Goal: Information Seeking & Learning: Learn about a topic

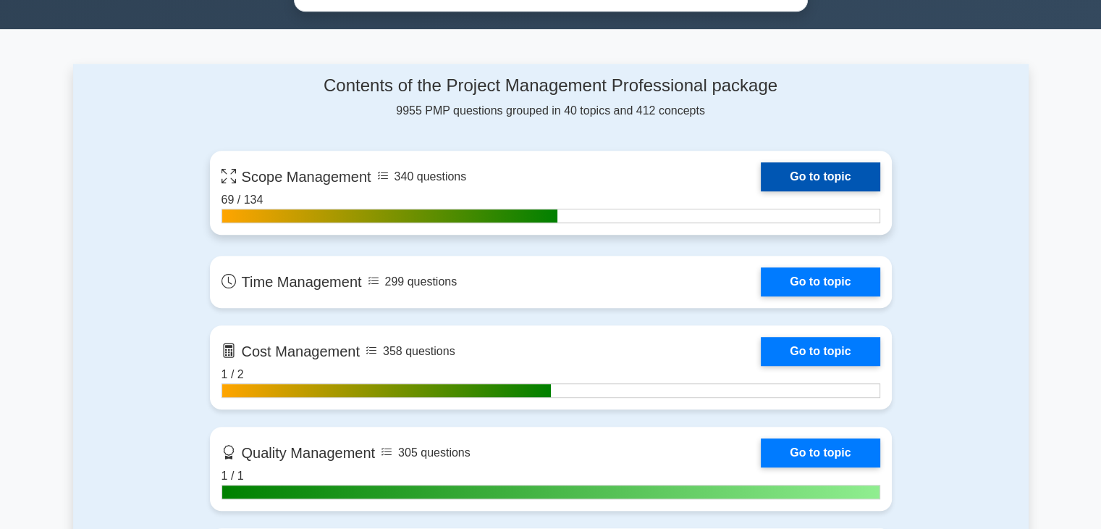
scroll to position [869, 0]
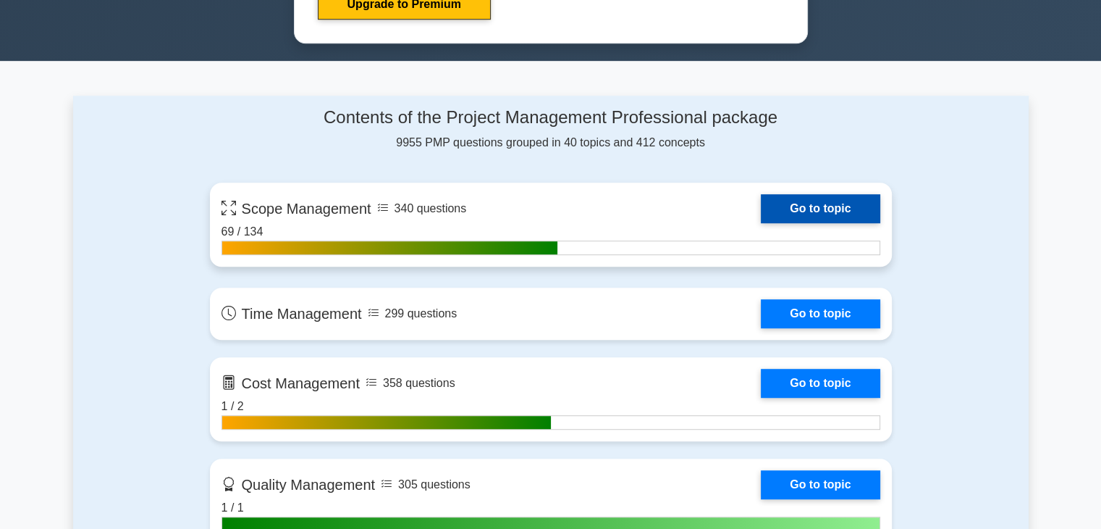
click at [825, 212] on link "Go to topic" at bounding box center [820, 208] width 119 height 29
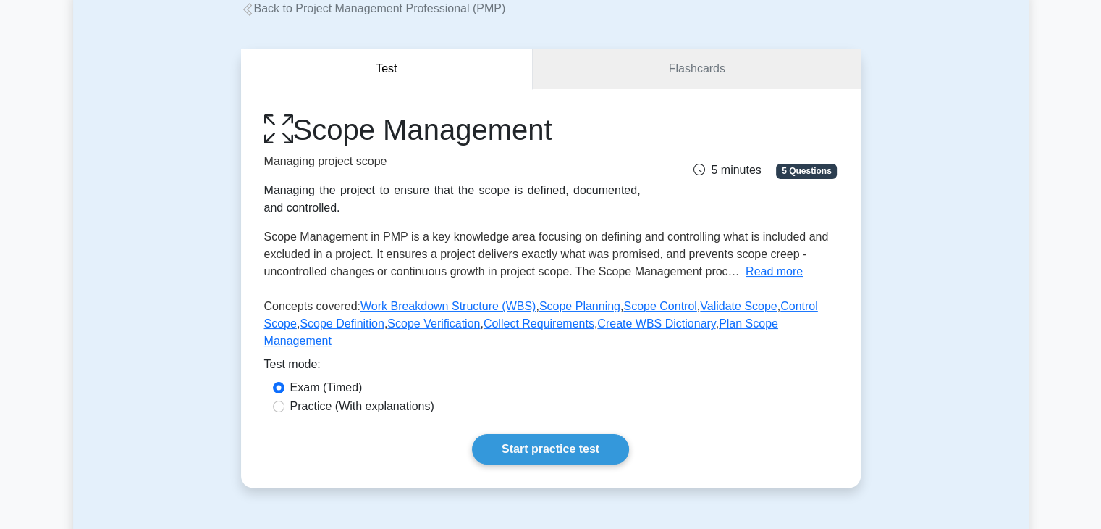
scroll to position [290, 0]
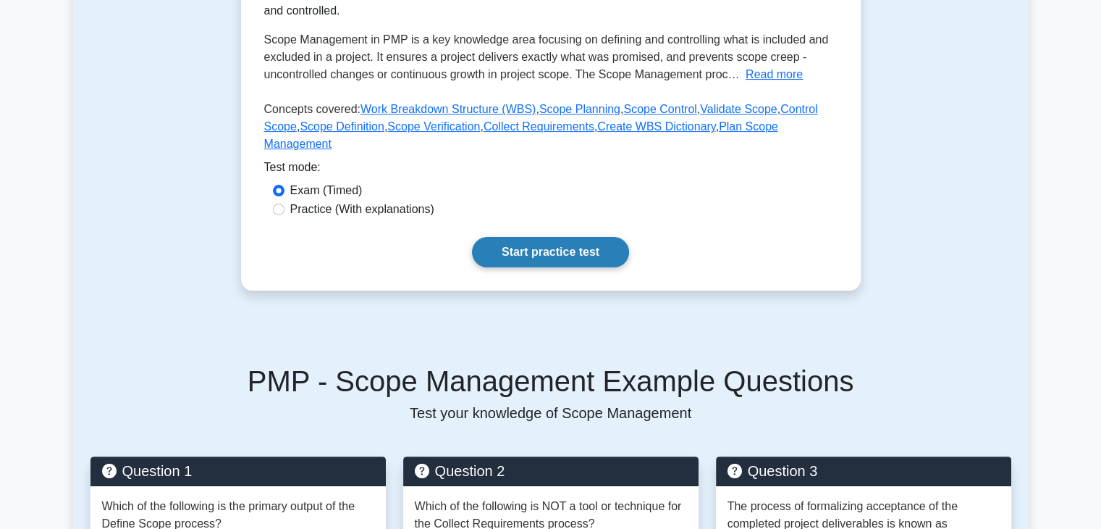
click at [581, 237] on link "Start practice test" at bounding box center [550, 252] width 157 height 30
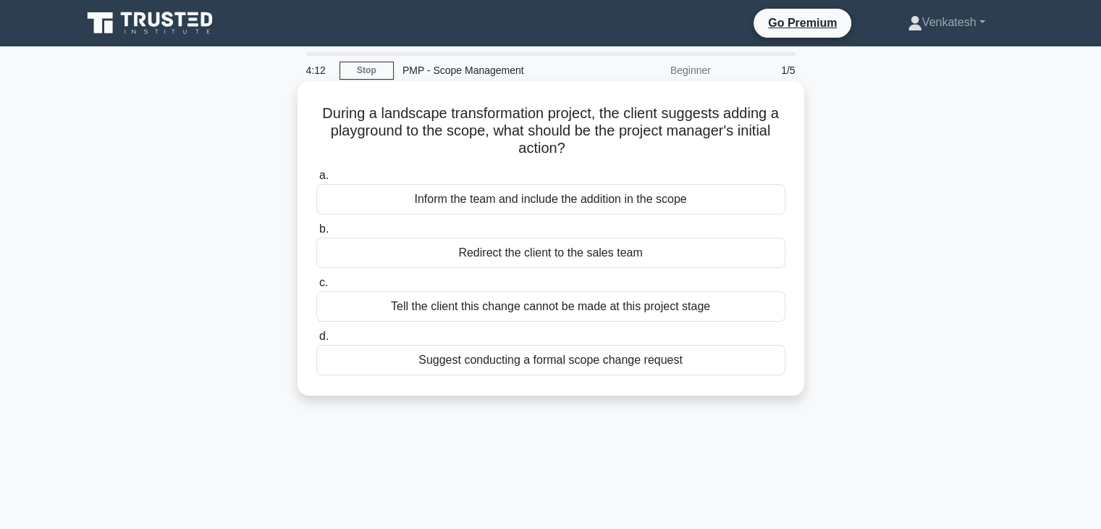
click at [568, 361] on div "Suggest conducting a formal scope change request" at bounding box center [550, 360] width 469 height 30
click at [316, 341] on input "d. Suggest conducting a formal scope change request" at bounding box center [316, 336] width 0 height 9
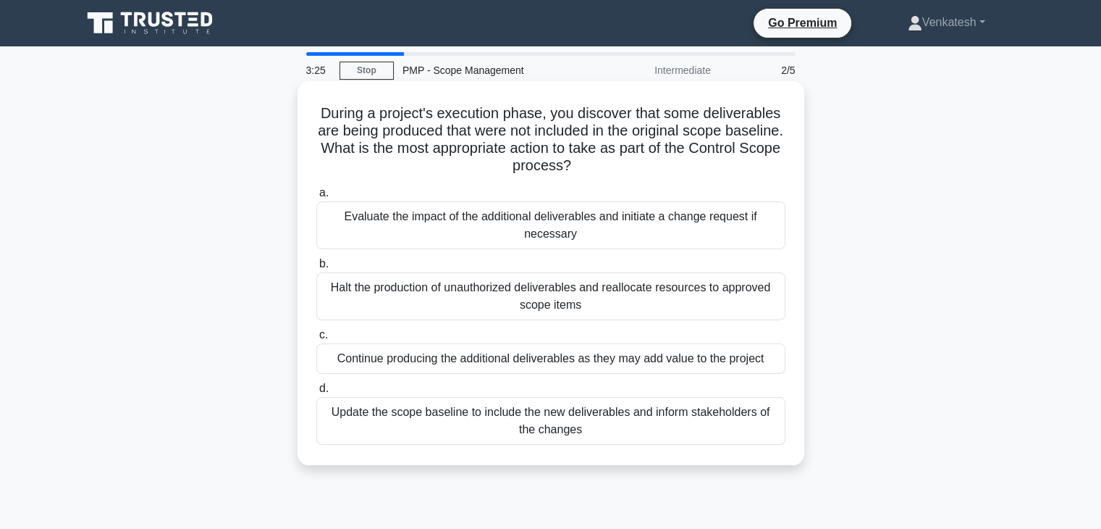
click at [488, 236] on div "Evaluate the impact of the additional deliverables and initiate a change reques…" at bounding box center [550, 225] width 469 height 48
click at [316, 198] on input "a. Evaluate the impact of the additional deliverables and initiate a change req…" at bounding box center [316, 192] width 0 height 9
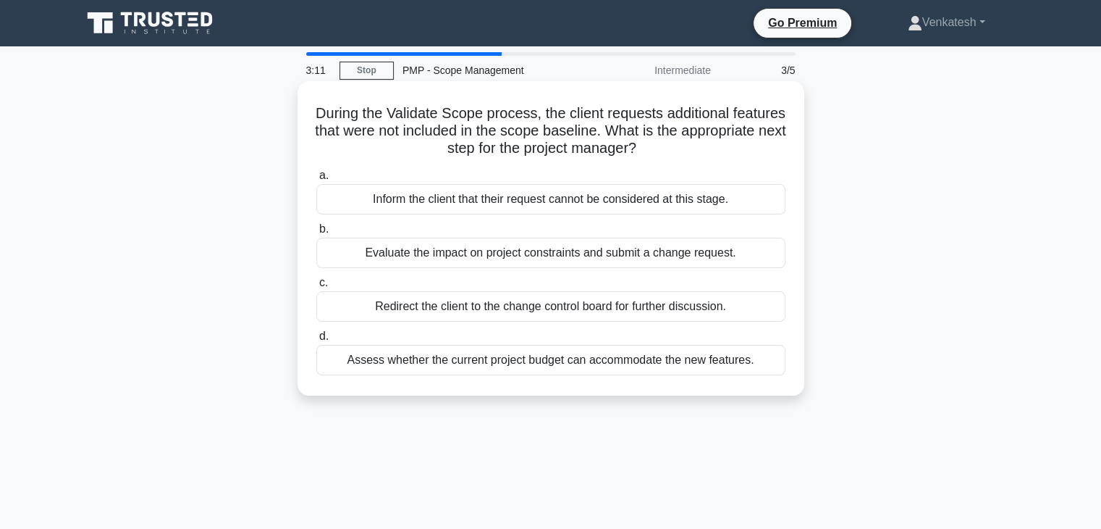
click at [448, 261] on div "Evaluate the impact on project constraints and submit a change request." at bounding box center [550, 252] width 469 height 30
click at [316, 234] on input "b. Evaluate the impact on project constraints and submit a change request." at bounding box center [316, 228] width 0 height 9
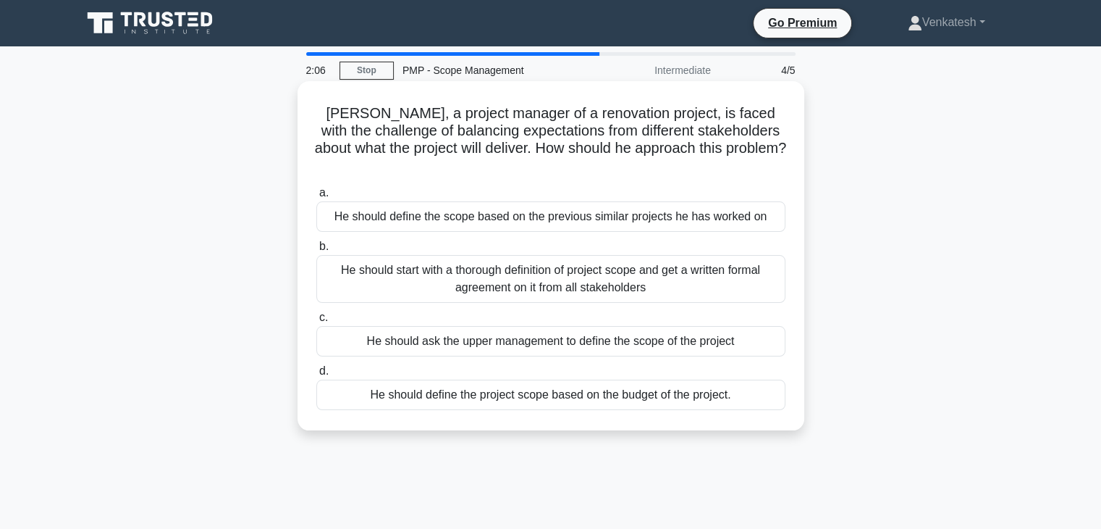
click at [582, 270] on div "He should start with a thorough definition of project scope and get a written f…" at bounding box center [550, 279] width 469 height 48
click at [316, 251] on input "b. He should start with a thorough definition of project scope and get a writte…" at bounding box center [316, 246] width 0 height 9
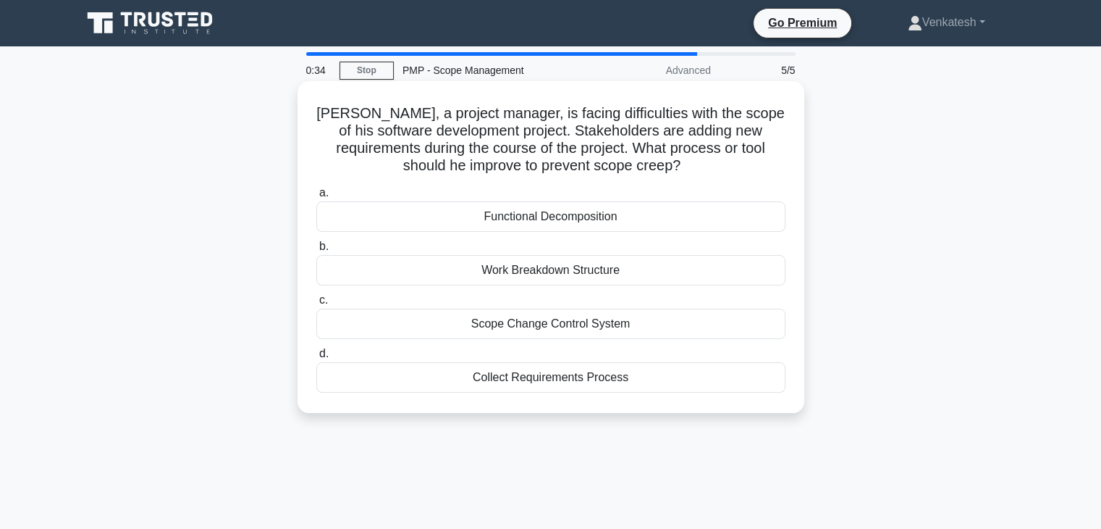
click at [571, 322] on div "Scope Change Control System" at bounding box center [550, 323] width 469 height 30
click at [316, 305] on input "c. Scope Change Control System" at bounding box center [316, 299] width 0 height 9
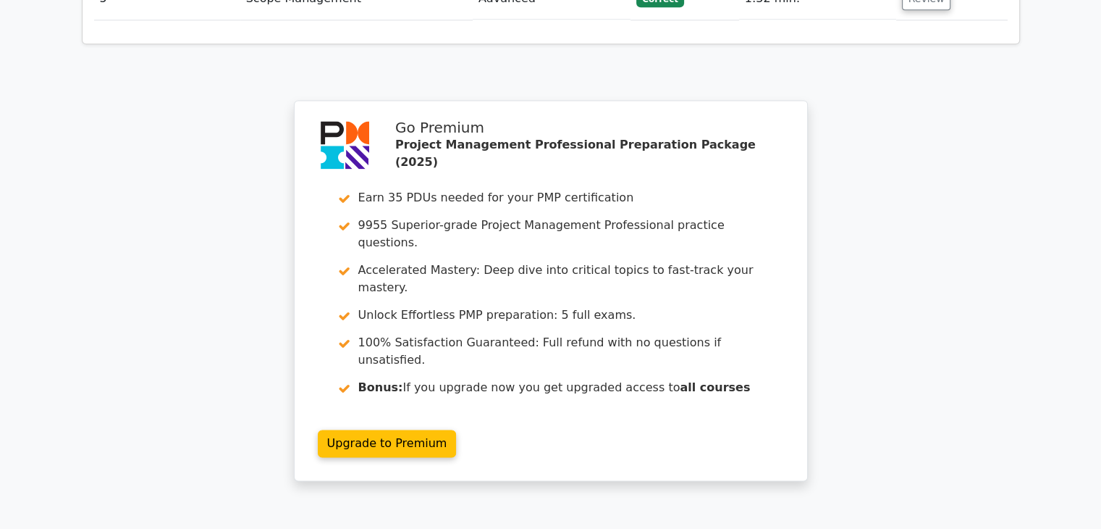
scroll to position [2102, 0]
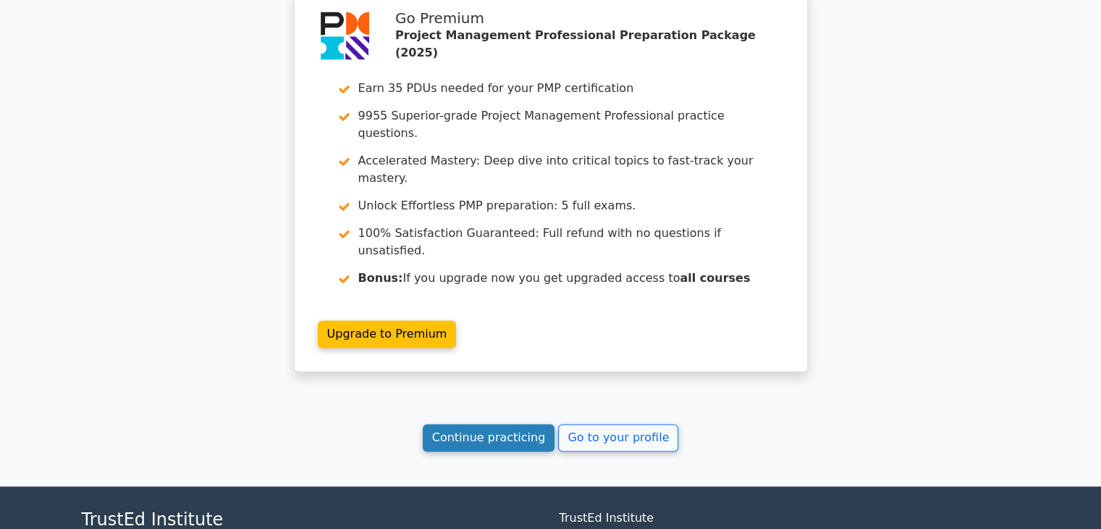
click at [521, 424] on link "Continue practicing" at bounding box center [489, 438] width 132 height 28
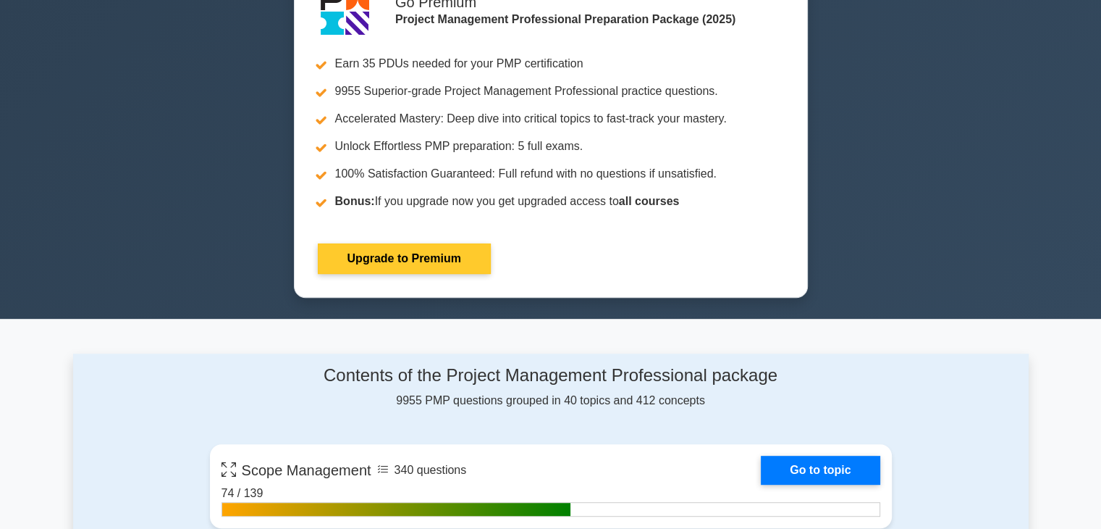
scroll to position [724, 0]
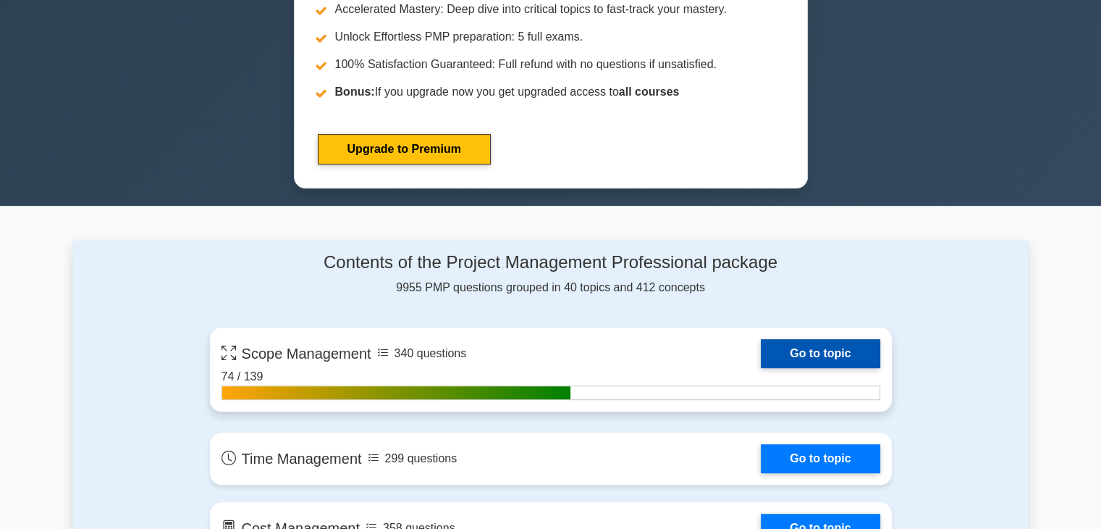
click at [805, 354] on link "Go to topic" at bounding box center [820, 353] width 119 height 29
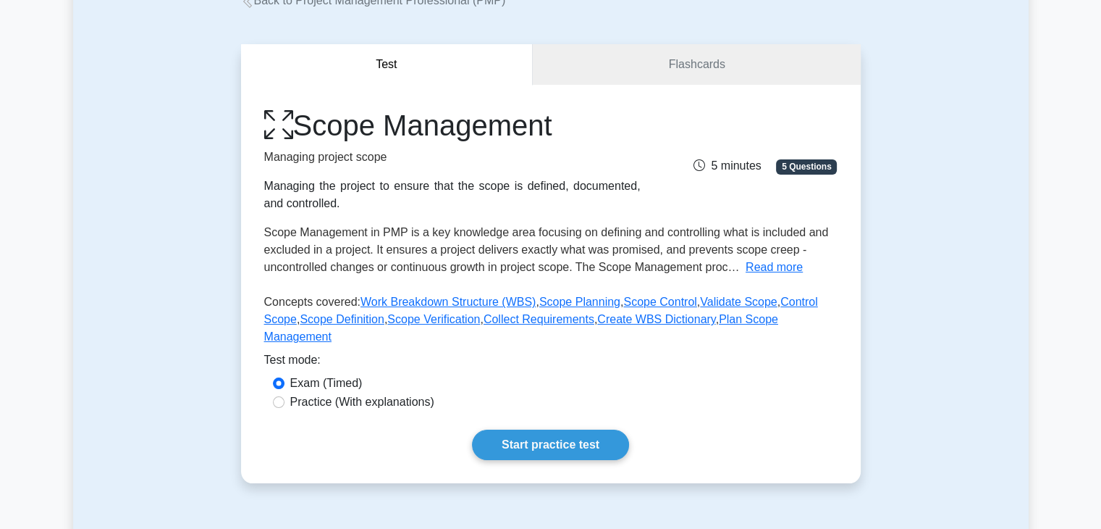
scroll to position [290, 0]
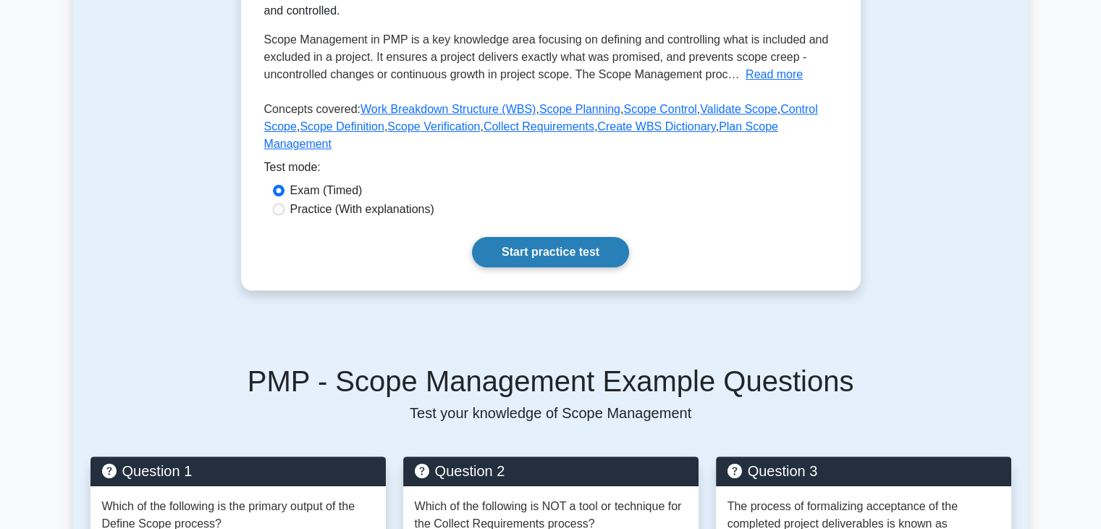
click at [571, 237] on link "Start practice test" at bounding box center [550, 252] width 157 height 30
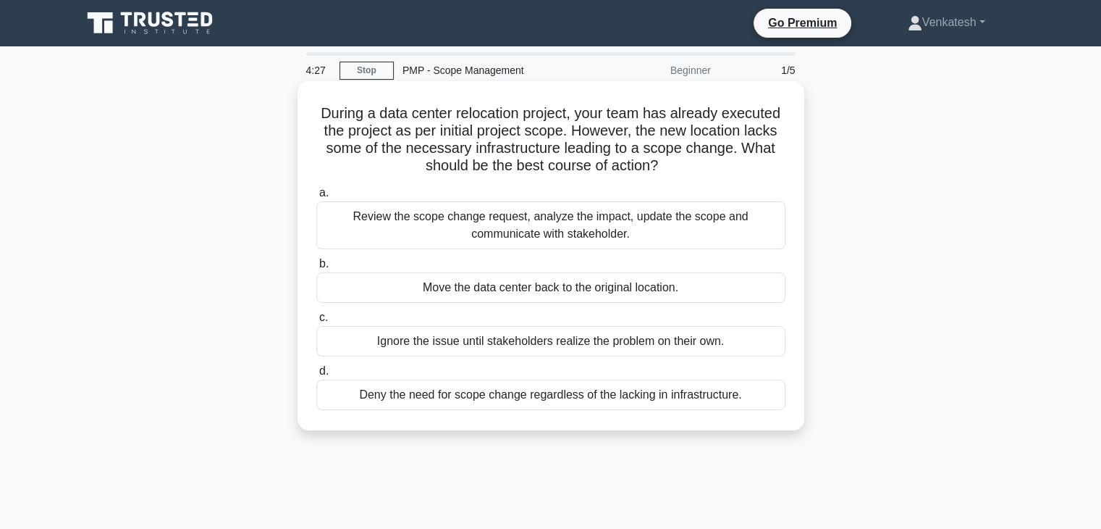
click at [640, 225] on div "Review the scope change request, analyze the impact, update the scope and commu…" at bounding box center [550, 225] width 469 height 48
click at [316, 198] on input "a. Review the scope change request, analyze the impact, update the scope and co…" at bounding box center [316, 192] width 0 height 9
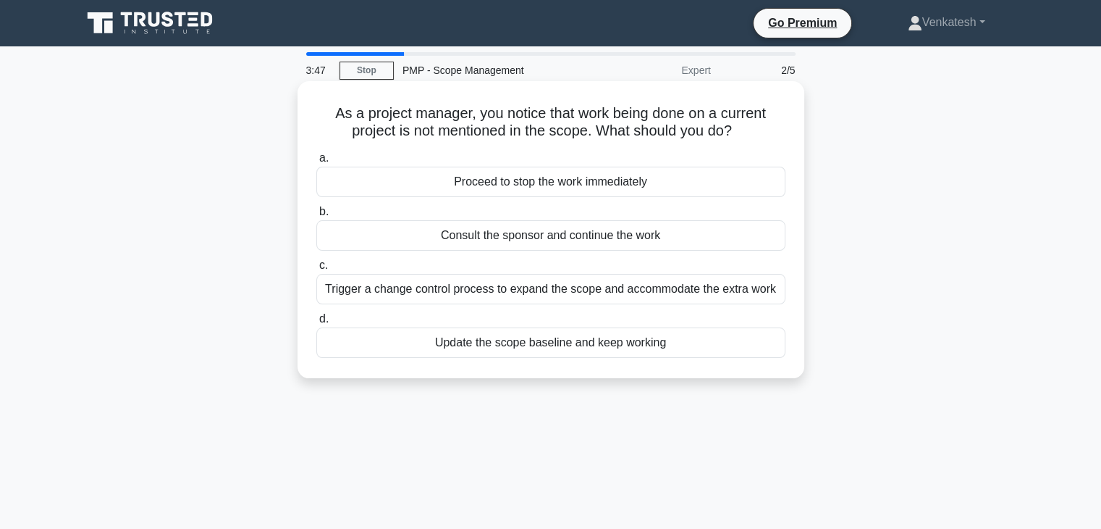
click at [515, 298] on div "Trigger a change control process to expand the scope and accommodate the extra …" at bounding box center [550, 289] width 469 height 30
click at [316, 270] on input "c. Trigger a change control process to expand the scope and accommodate the ext…" at bounding box center [316, 265] width 0 height 9
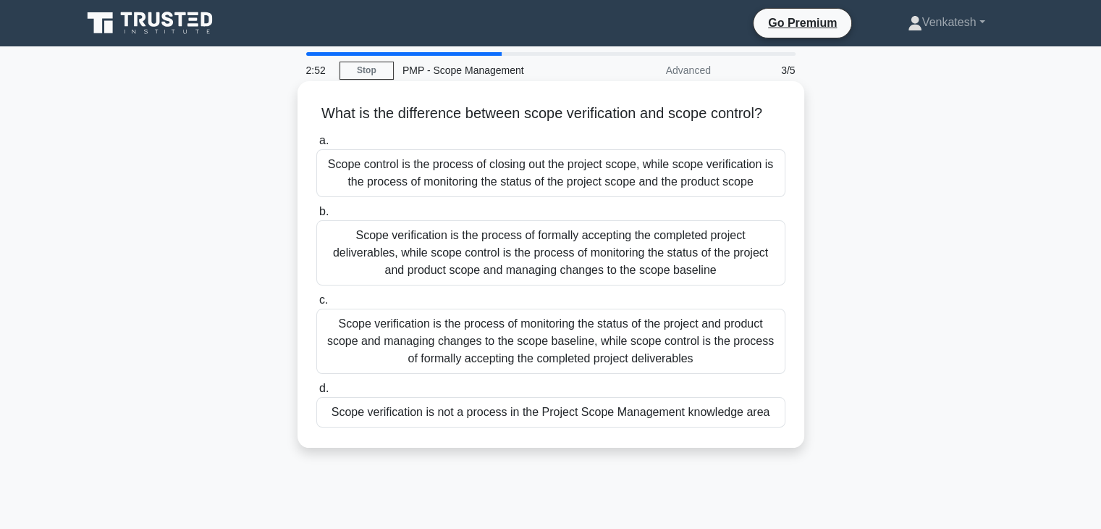
click at [549, 272] on div "Scope verification is the process of formally accepting the completed project d…" at bounding box center [550, 252] width 469 height 65
click at [316, 216] on input "b. Scope verification is the process of formally accepting the completed projec…" at bounding box center [316, 211] width 0 height 9
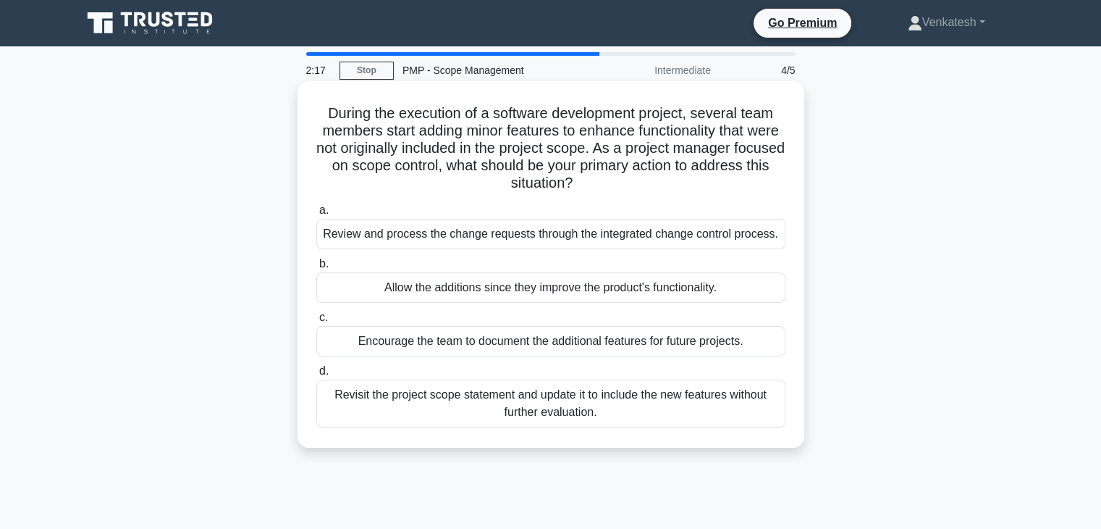
click at [521, 248] on div "Review and process the change requests through the integrated change control pr…" at bounding box center [550, 234] width 469 height 30
click at [316, 215] on input "a. Review and process the change requests through the integrated change control…" at bounding box center [316, 210] width 0 height 9
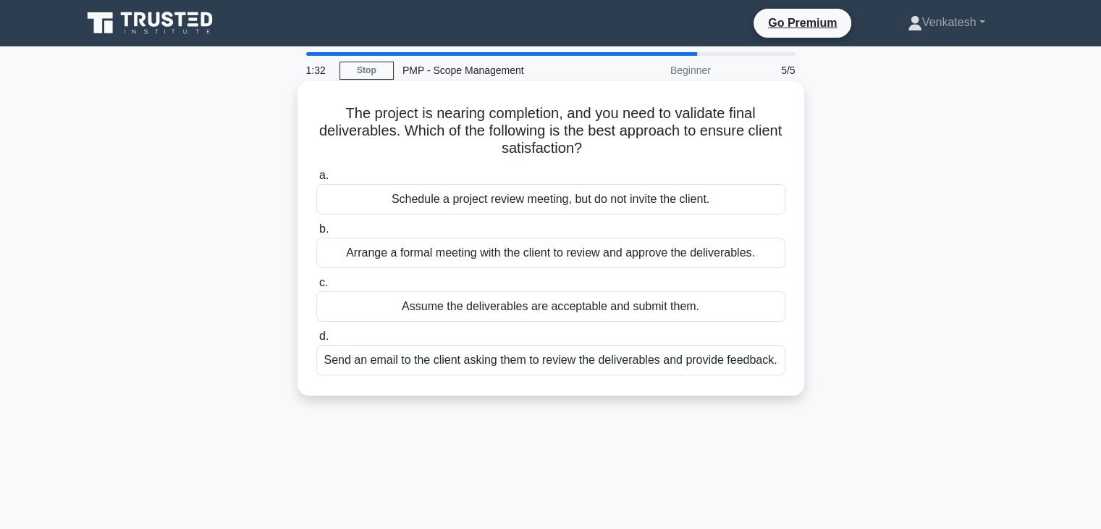
click at [521, 258] on div "Arrange a formal meeting with the client to review and approve the deliverables." at bounding box center [550, 252] width 469 height 30
click at [316, 234] on input "b. Arrange a formal meeting with the client to review and approve the deliverab…" at bounding box center [316, 228] width 0 height 9
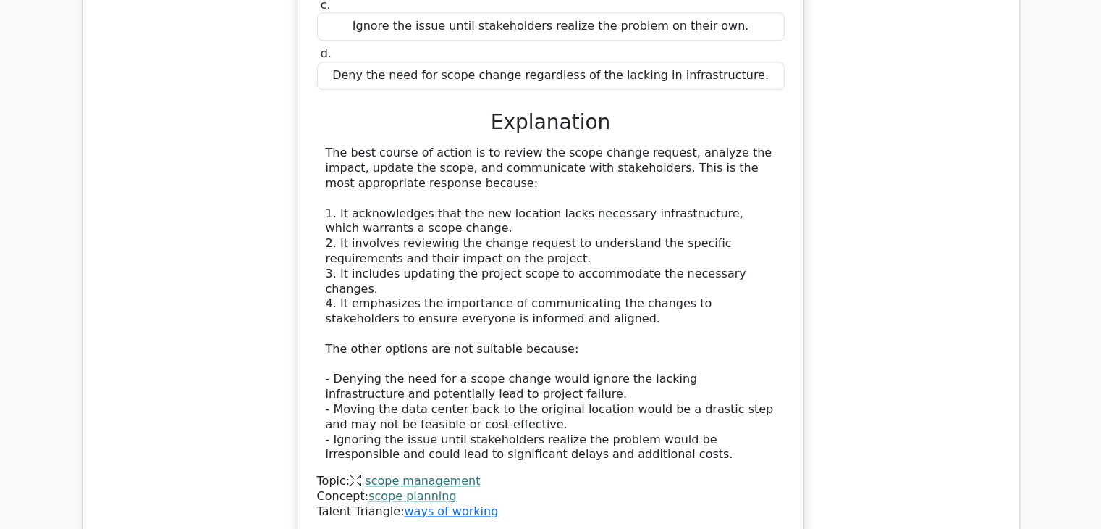
scroll to position [1665, 0]
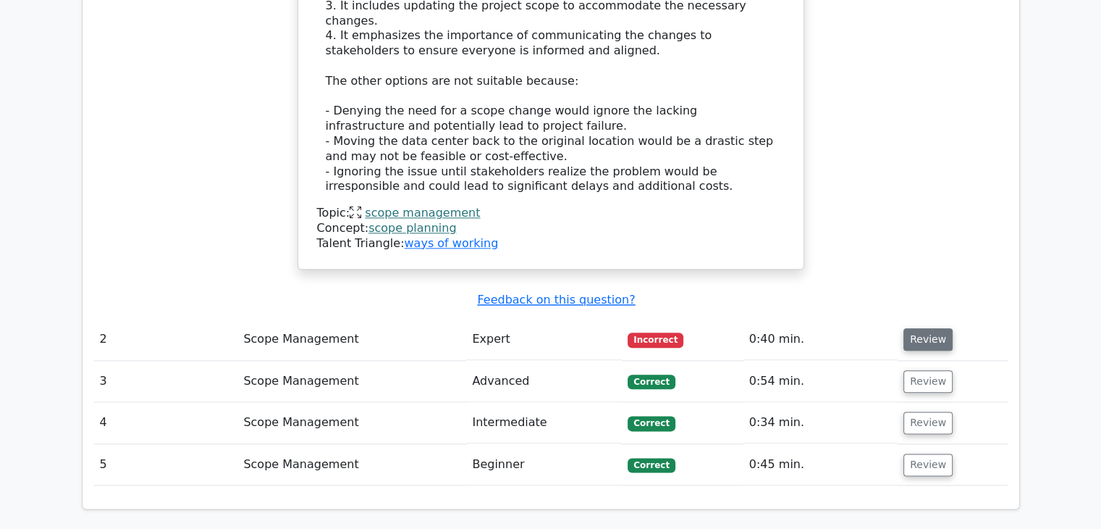
click at [927, 328] on button "Review" at bounding box center [928, 339] width 49 height 22
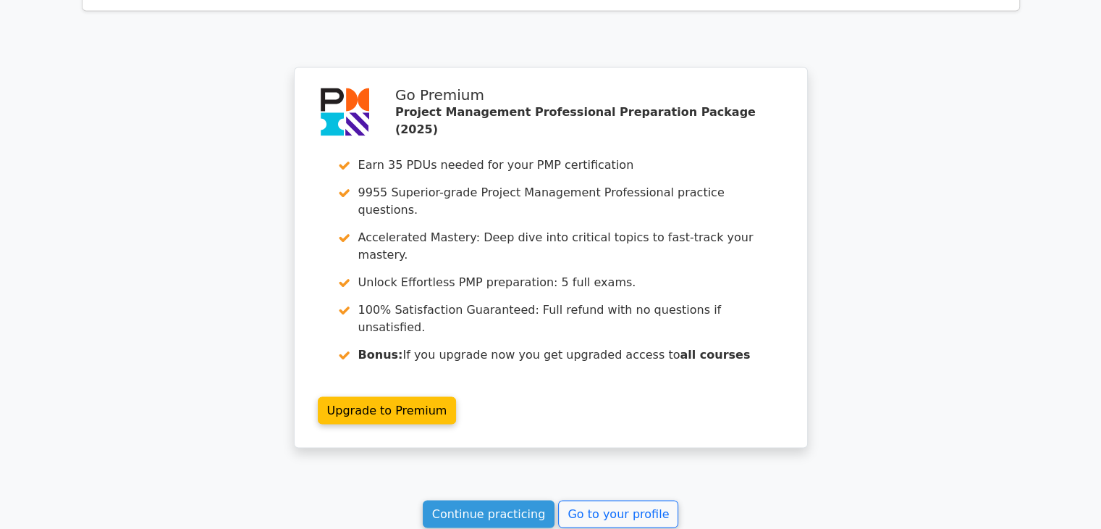
scroll to position [2797, 0]
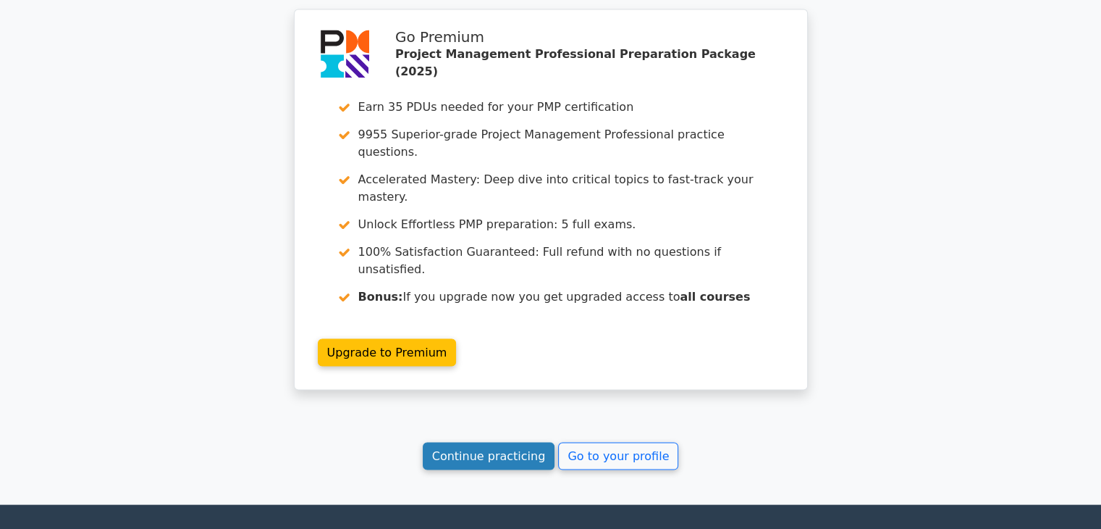
click at [460, 442] on link "Continue practicing" at bounding box center [489, 456] width 132 height 28
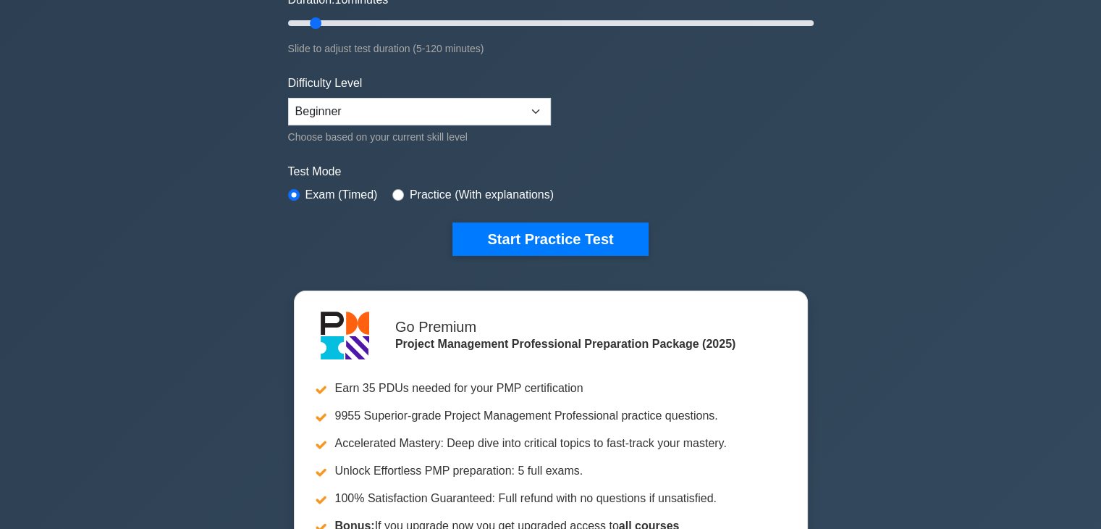
scroll to position [796, 0]
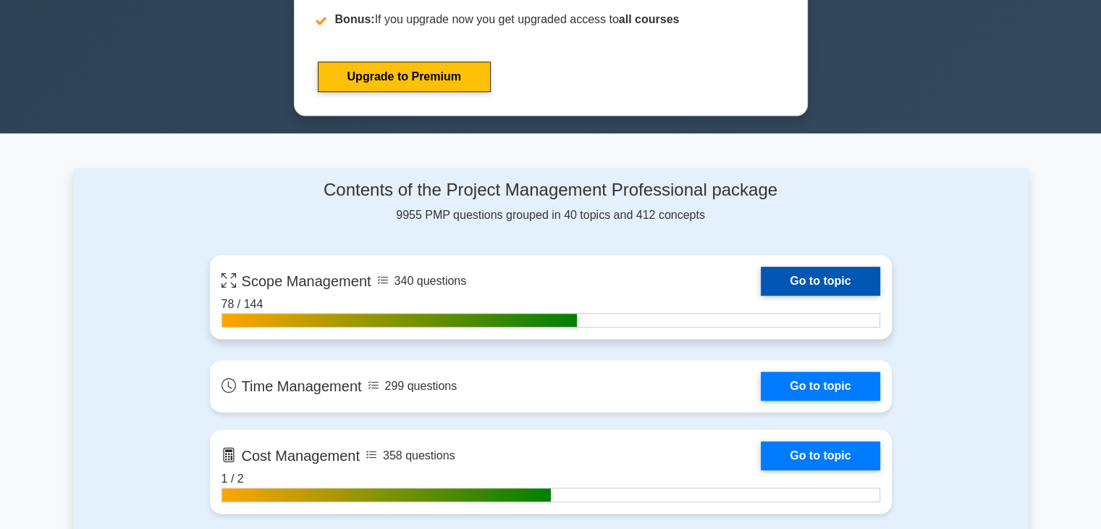
click at [823, 276] on link "Go to topic" at bounding box center [820, 280] width 119 height 29
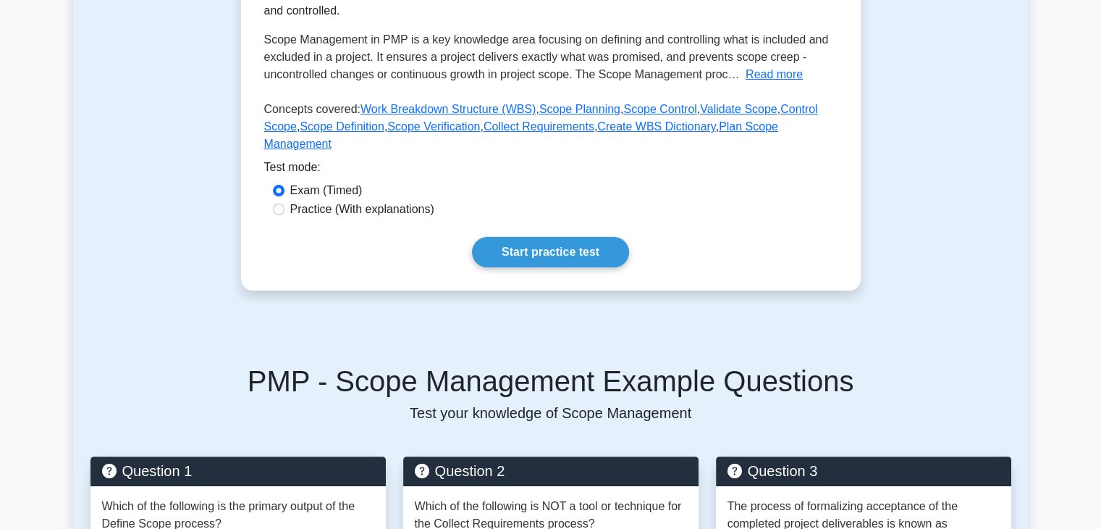
scroll to position [290, 0]
click at [548, 241] on link "Start practice test" at bounding box center [550, 252] width 157 height 30
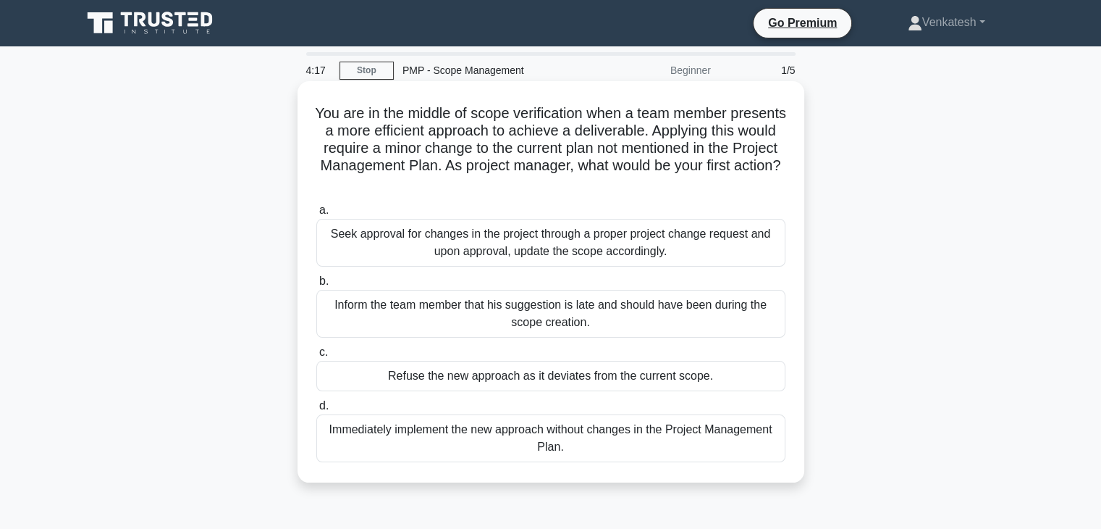
click at [647, 243] on div "Seek approval for changes in the project through a proper project change reques…" at bounding box center [550, 243] width 469 height 48
click at [316, 215] on input "a. Seek approval for changes in the project through a proper project change req…" at bounding box center [316, 210] width 0 height 9
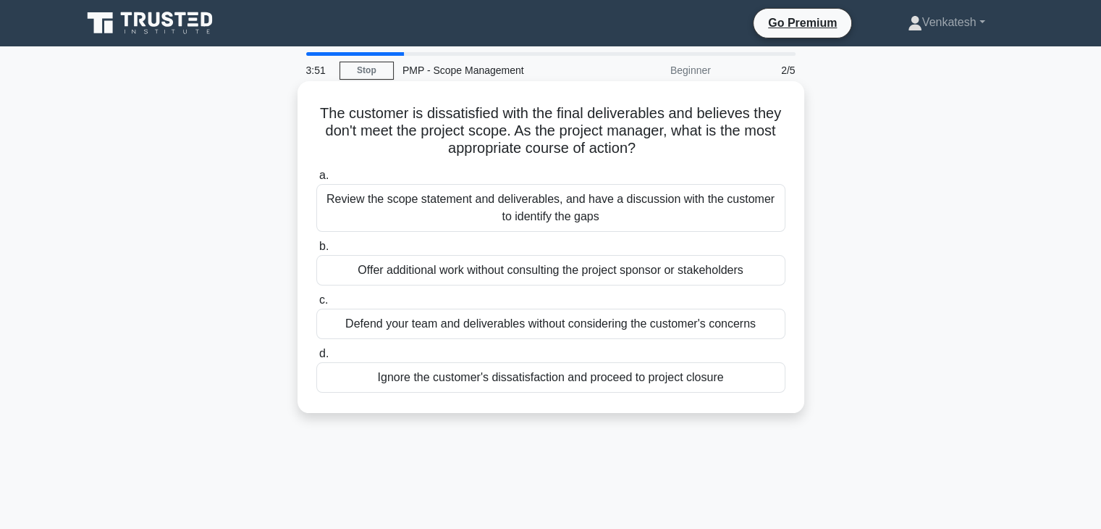
click at [681, 186] on div "Review the scope statement and deliverables, and have a discussion with the cus…" at bounding box center [550, 208] width 469 height 48
click at [316, 180] on input "a. Review the scope statement and deliverables, and have a discussion with the …" at bounding box center [316, 175] width 0 height 9
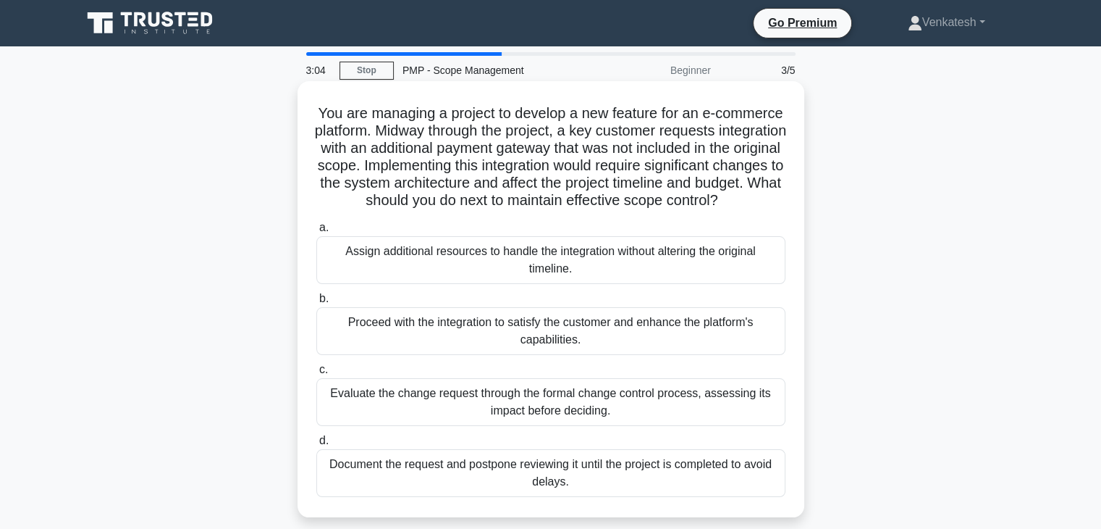
click at [420, 417] on div "Evaluate the change request through the formal change control process, assessin…" at bounding box center [550, 402] width 469 height 48
click at [316, 374] on input "c. Evaluate the change request through the formal change control process, asses…" at bounding box center [316, 369] width 0 height 9
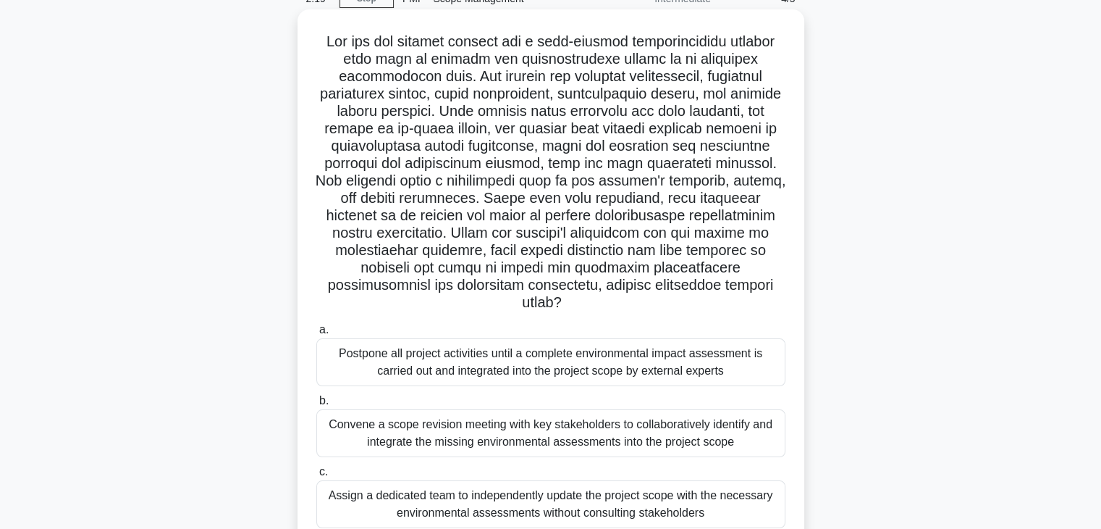
scroll to position [217, 0]
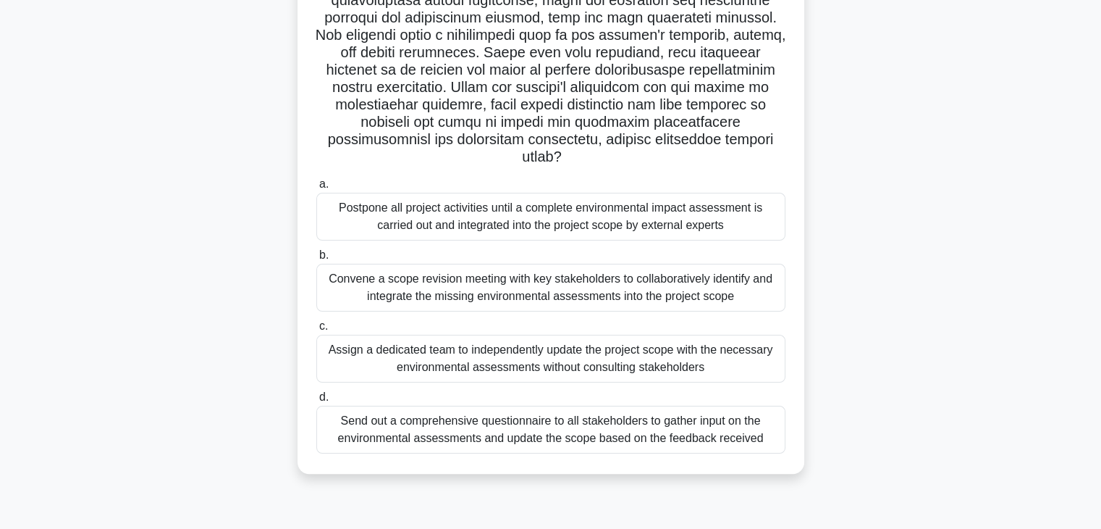
click at [562, 291] on div "Convene a scope revision meeting with key stakeholders to collaboratively ident…" at bounding box center [550, 288] width 469 height 48
click at [316, 260] on input "b. Convene a scope revision meeting with key stakeholders to collaboratively id…" at bounding box center [316, 255] width 0 height 9
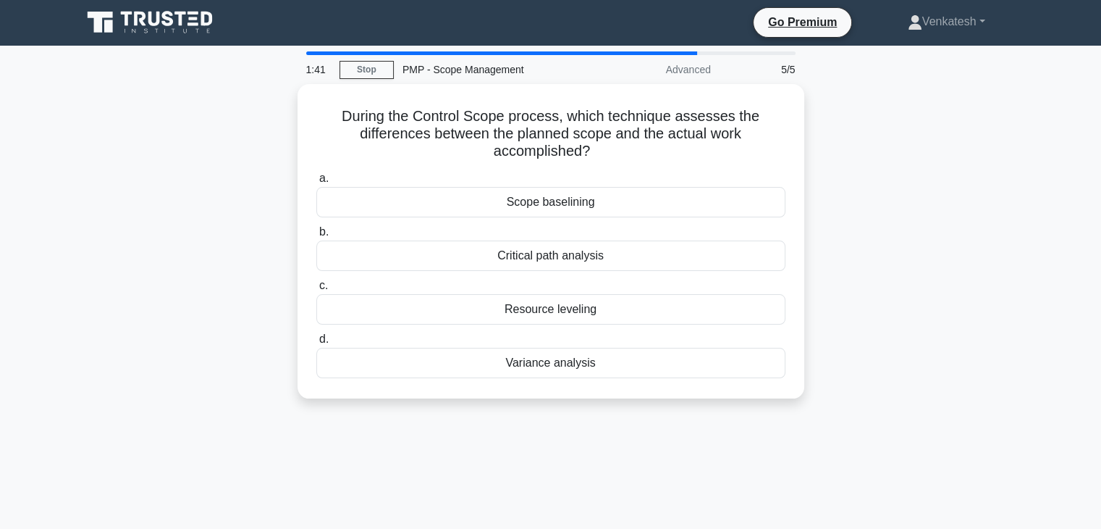
scroll to position [0, 0]
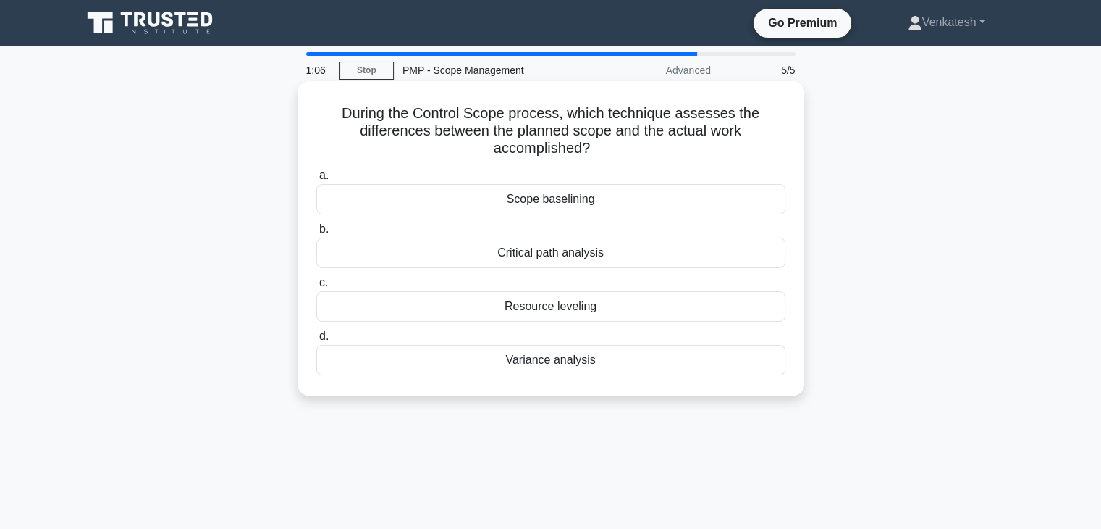
click at [528, 361] on div "Variance analysis" at bounding box center [550, 360] width 469 height 30
click at [316, 341] on input "d. Variance analysis" at bounding box center [316, 336] width 0 height 9
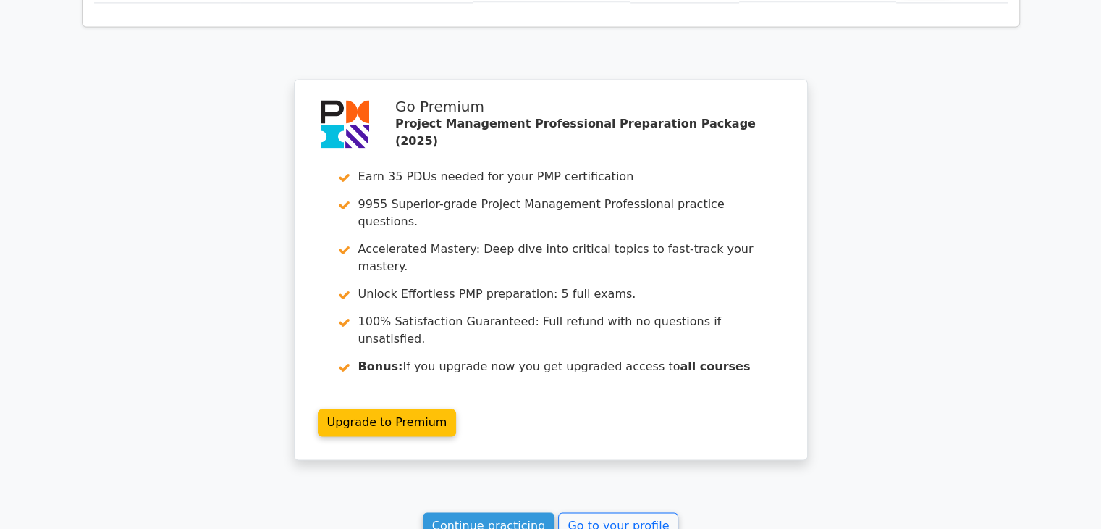
scroll to position [2272, 0]
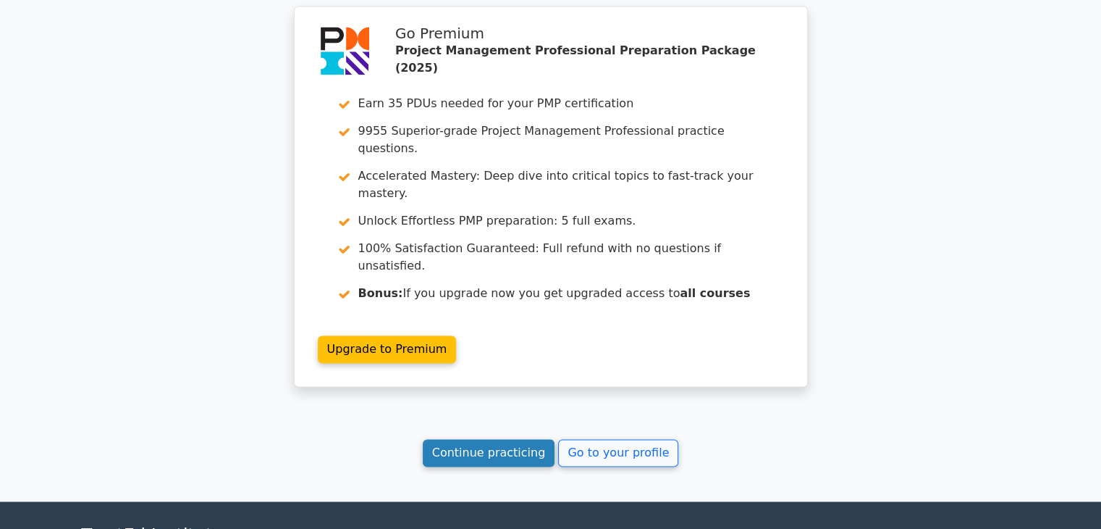
click at [495, 439] on link "Continue practicing" at bounding box center [489, 453] width 132 height 28
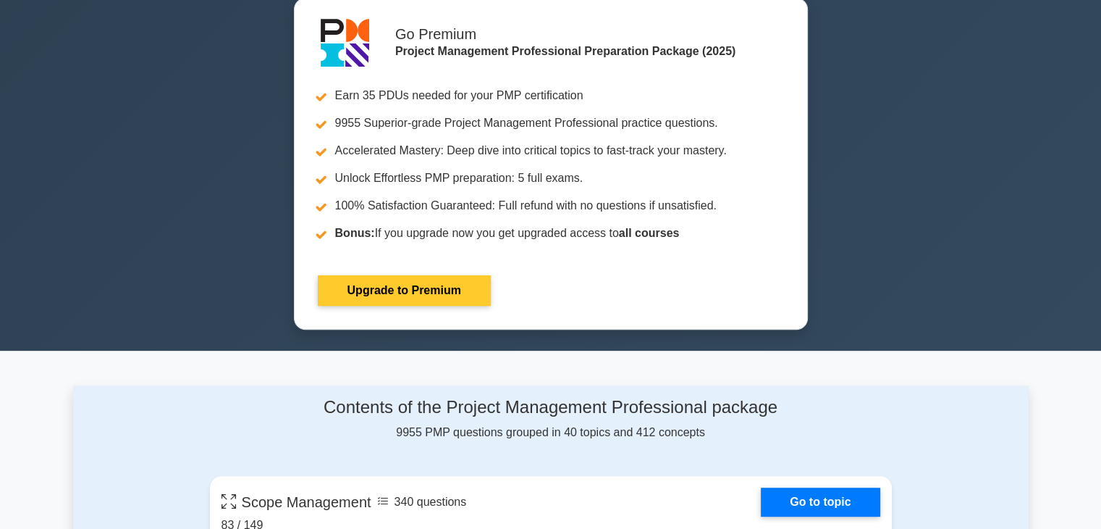
scroll to position [869, 0]
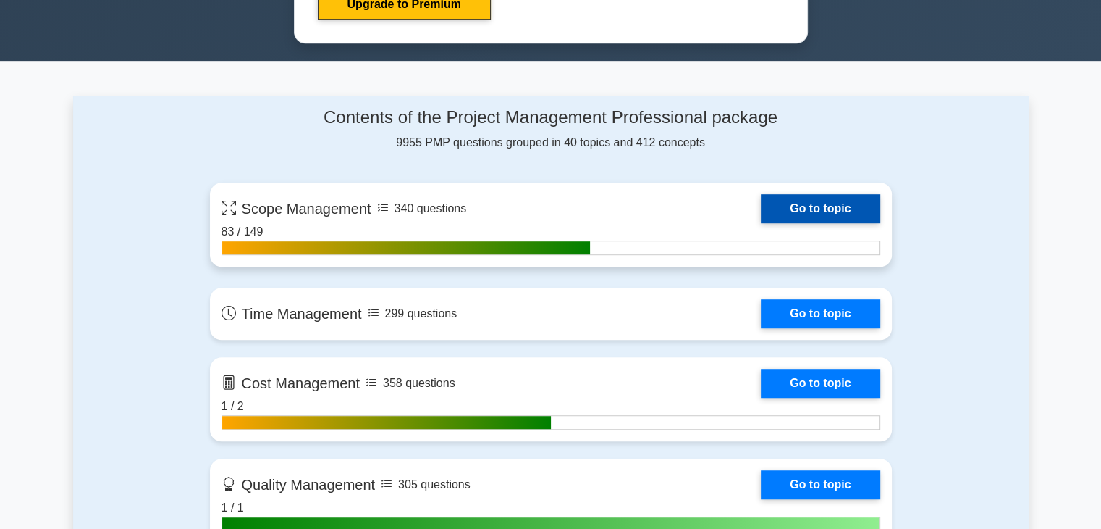
click at [799, 216] on link "Go to topic" at bounding box center [820, 208] width 119 height 29
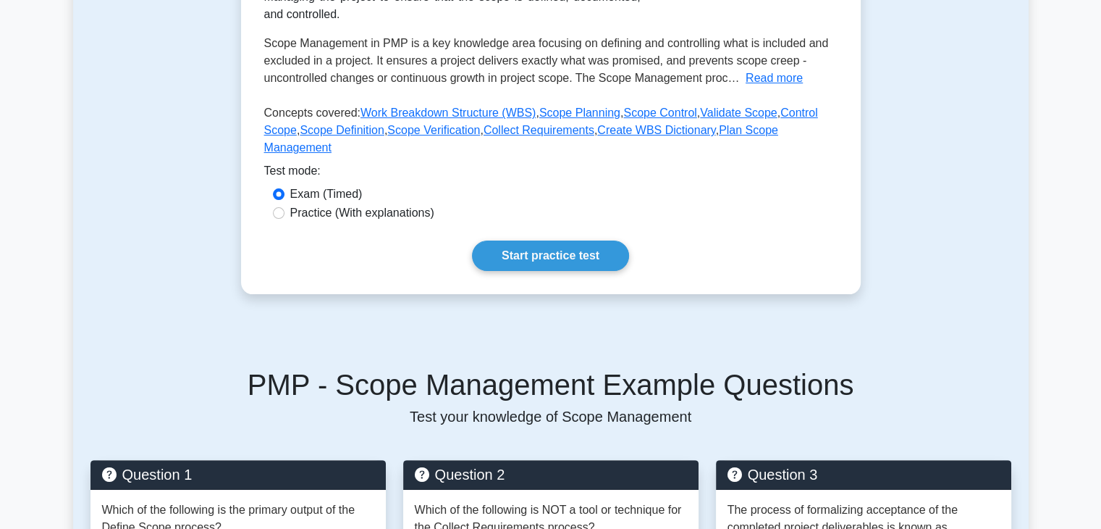
scroll to position [290, 0]
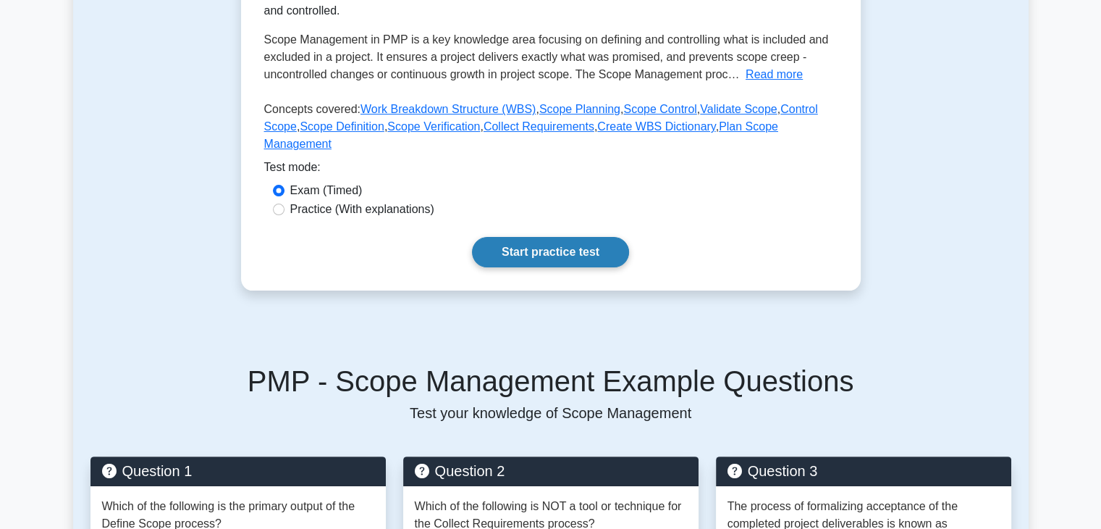
click at [517, 237] on link "Start practice test" at bounding box center [550, 252] width 157 height 30
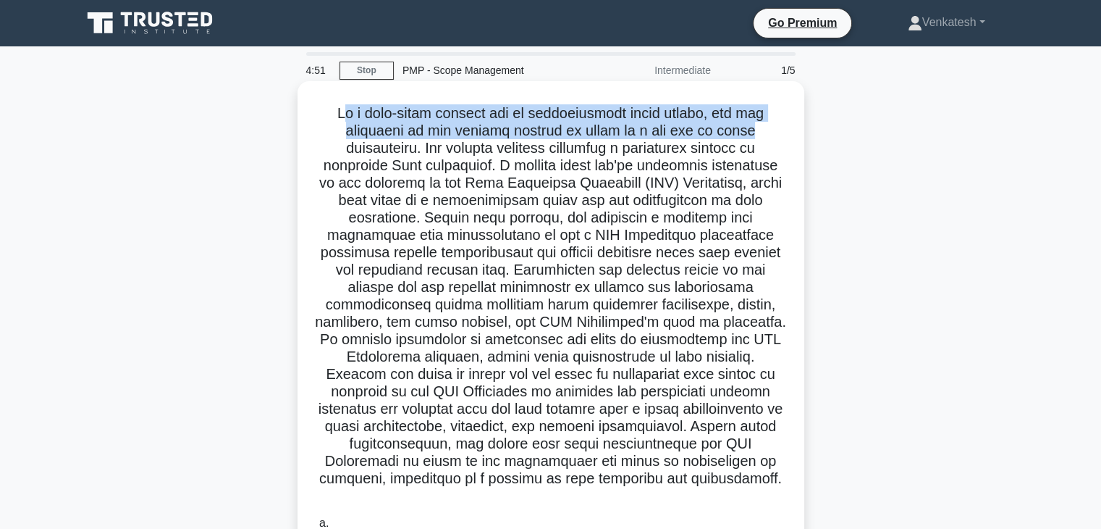
drag, startPoint x: 340, startPoint y: 117, endPoint x: 761, endPoint y: 140, distance: 421.3
click at [761, 140] on h5 ".spinner_0XTQ{transform-origin:center;animation:spinner_y6GP .75s linear infini…" at bounding box center [551, 304] width 472 height 401
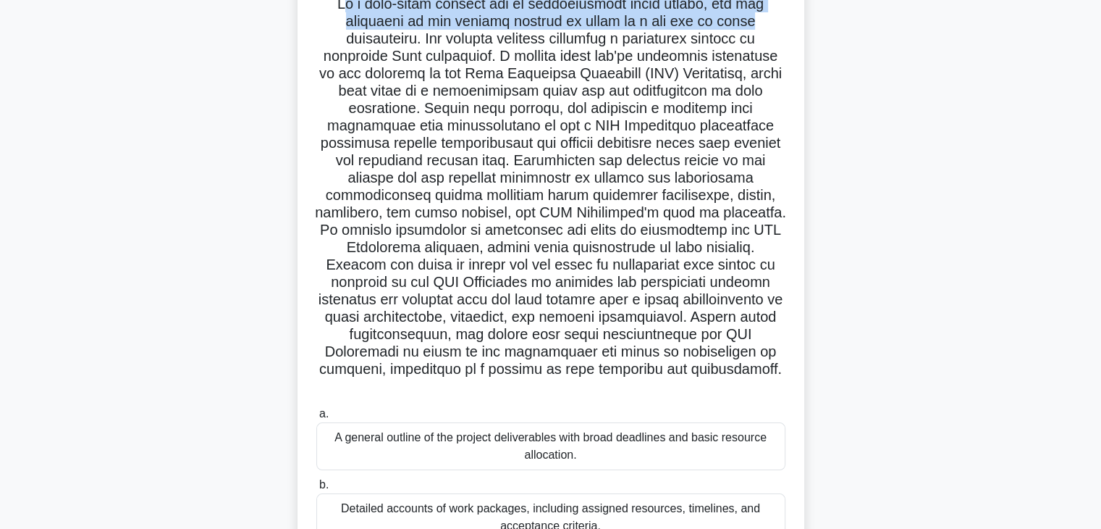
scroll to position [290, 0]
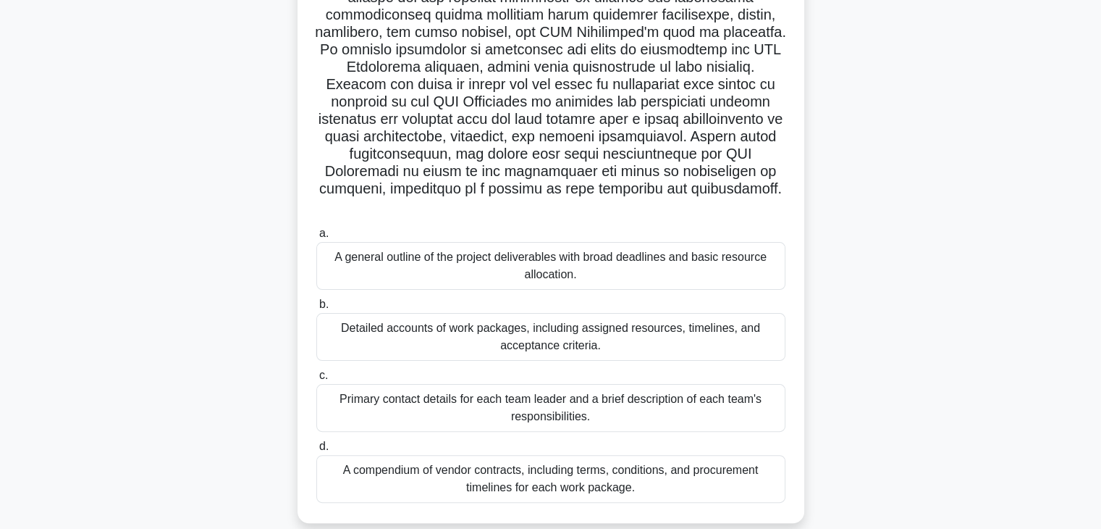
click at [564, 334] on div "Detailed accounts of work packages, including assigned resources, timelines, an…" at bounding box center [550, 337] width 469 height 48
click at [316, 309] on input "b. Detailed accounts of work packages, including assigned resources, timelines,…" at bounding box center [316, 304] width 0 height 9
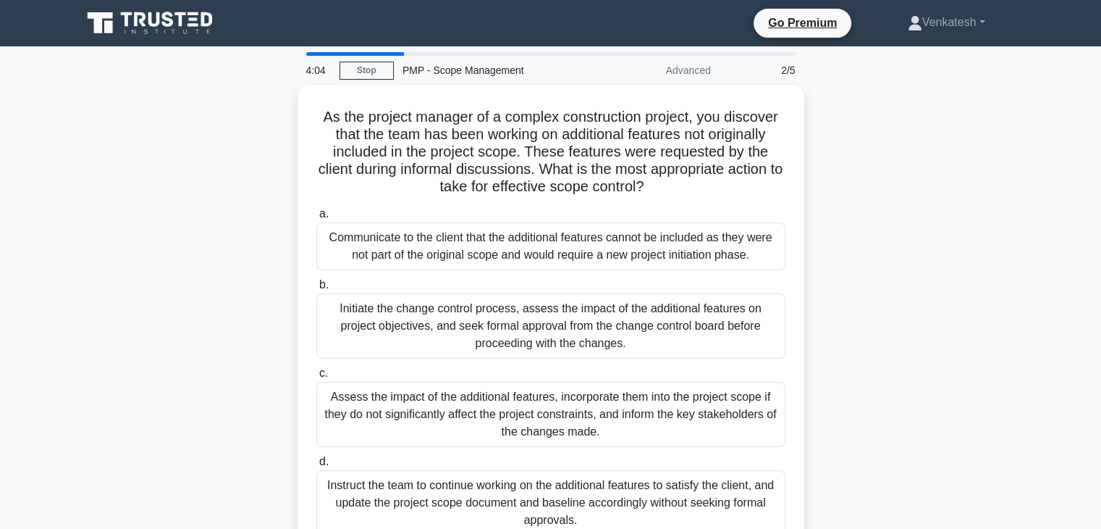
scroll to position [0, 0]
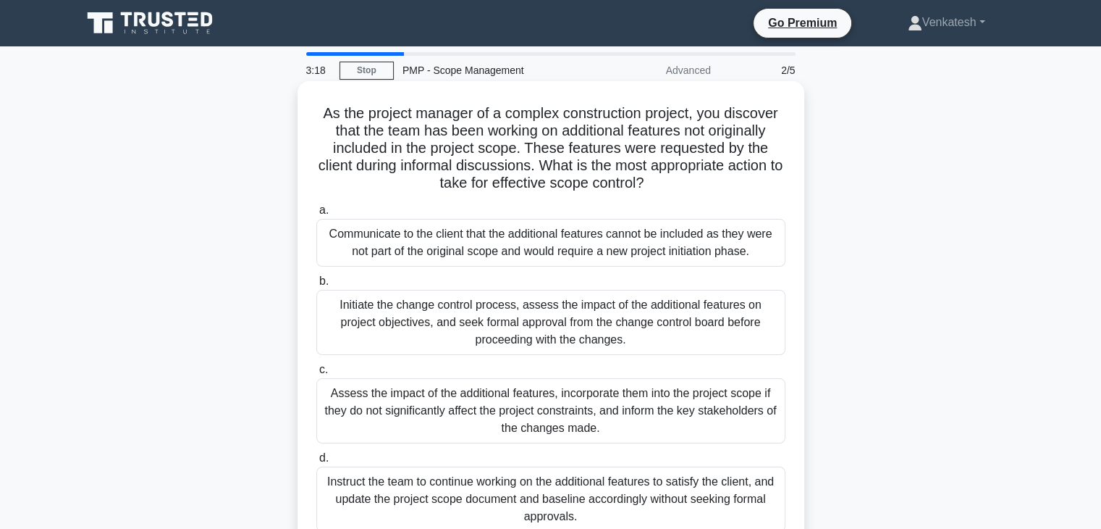
click at [614, 422] on div "Assess the impact of the additional features, incorporate them into the project…" at bounding box center [550, 410] width 469 height 65
click at [316, 374] on input "c. Assess the impact of the additional features, incorporate them into the proj…" at bounding box center [316, 369] width 0 height 9
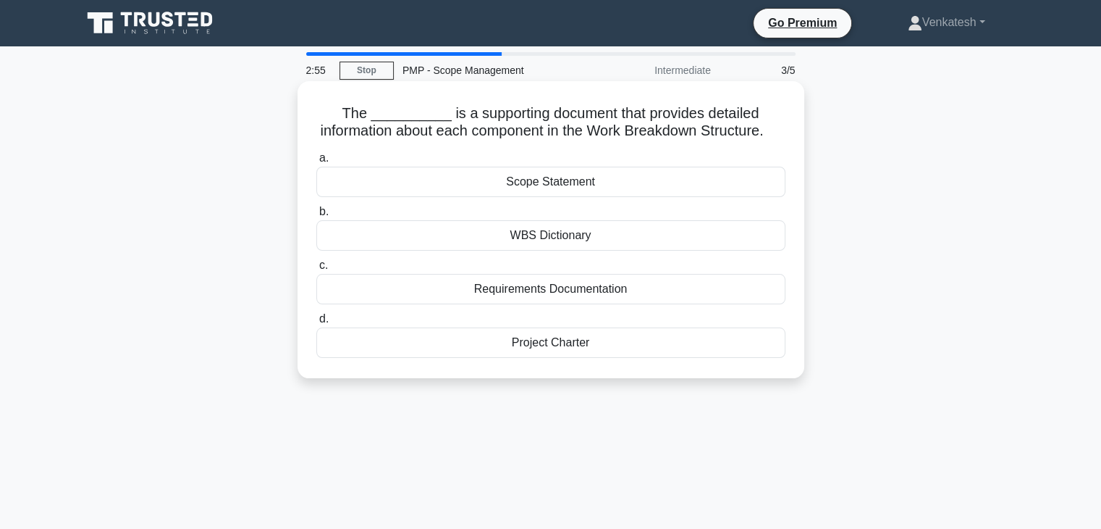
click at [572, 197] on div "Scope Statement" at bounding box center [550, 182] width 469 height 30
click at [316, 163] on input "a. Scope Statement" at bounding box center [316, 157] width 0 height 9
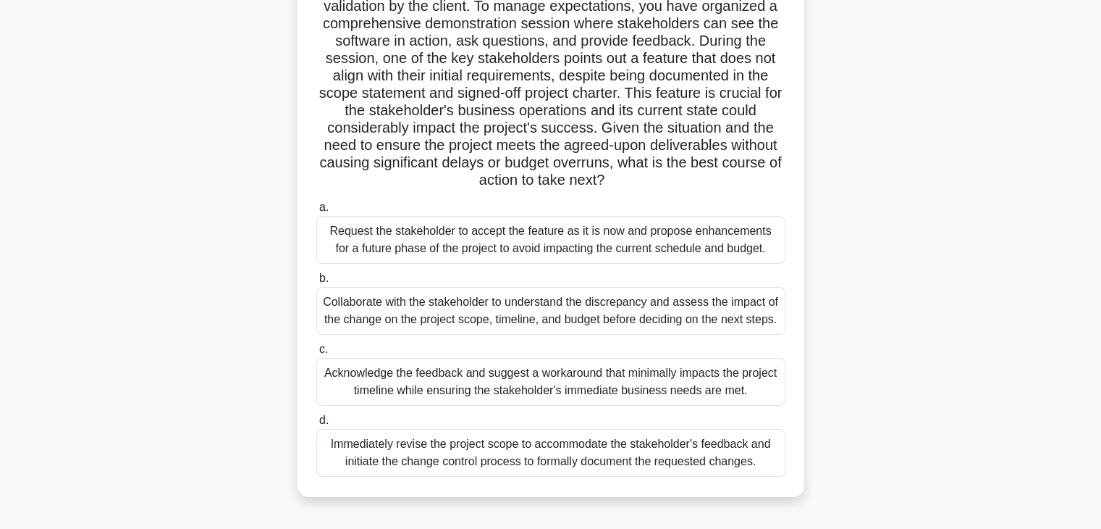
scroll to position [145, 0]
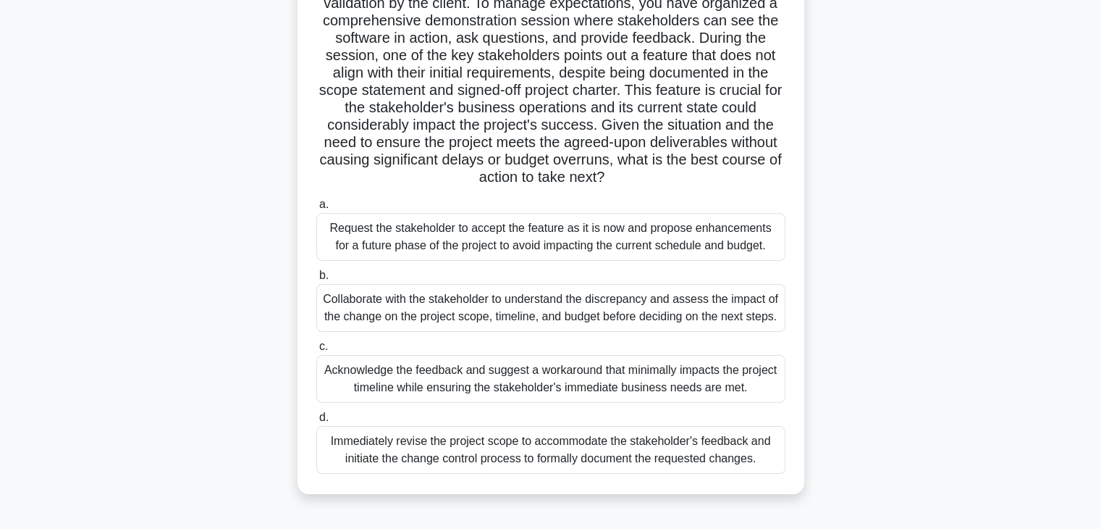
click at [504, 366] on div "Acknowledge the feedback and suggest a workaround that minimally impacts the pr…" at bounding box center [550, 379] width 469 height 48
click at [316, 351] on input "c. Acknowledge the feedback and suggest a workaround that minimally impacts the…" at bounding box center [316, 346] width 0 height 9
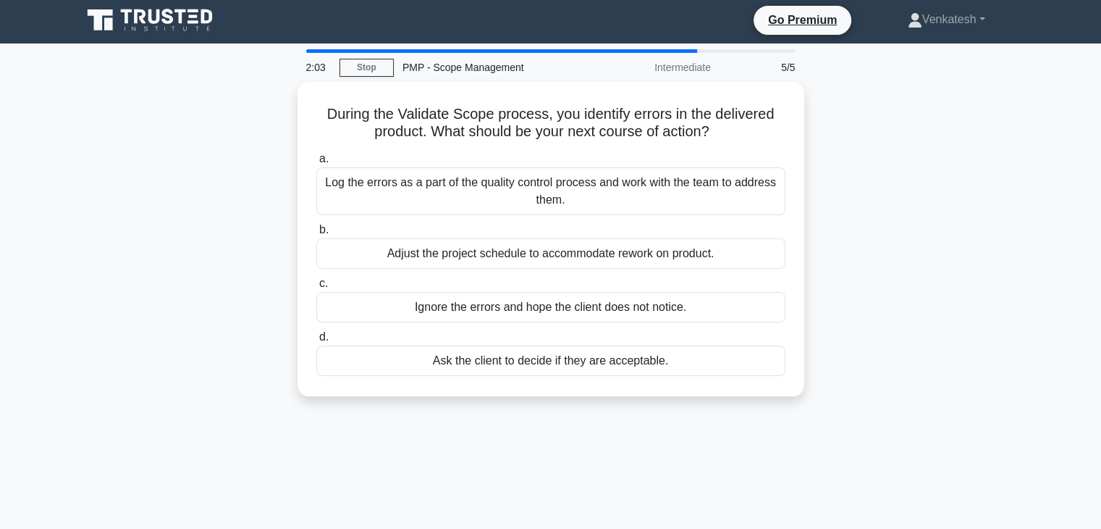
scroll to position [0, 0]
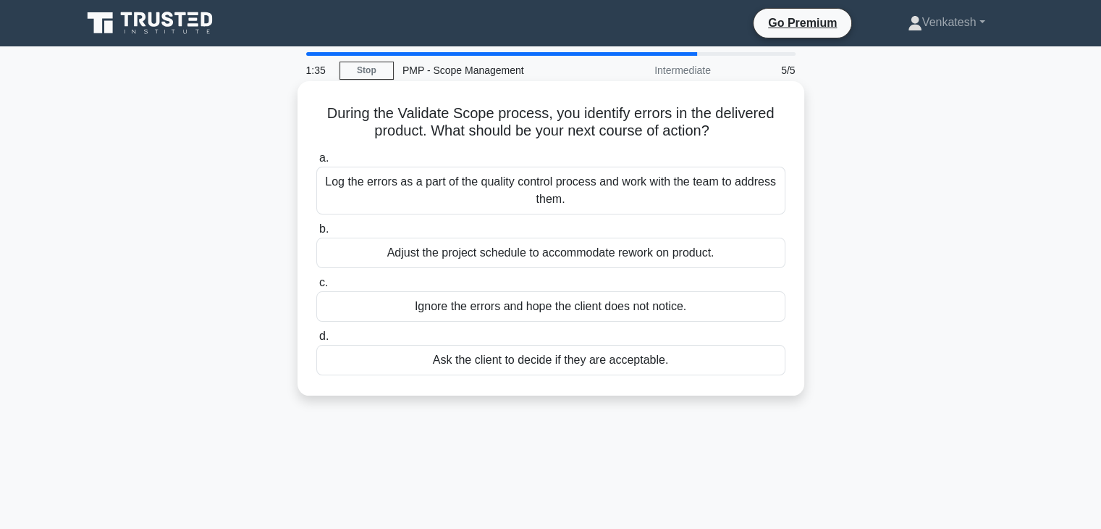
click at [540, 201] on div "Log the errors as a part of the quality control process and work with the team …" at bounding box center [550, 191] width 469 height 48
click at [316, 163] on input "a. Log the errors as a part of the quality control process and work with the te…" at bounding box center [316, 157] width 0 height 9
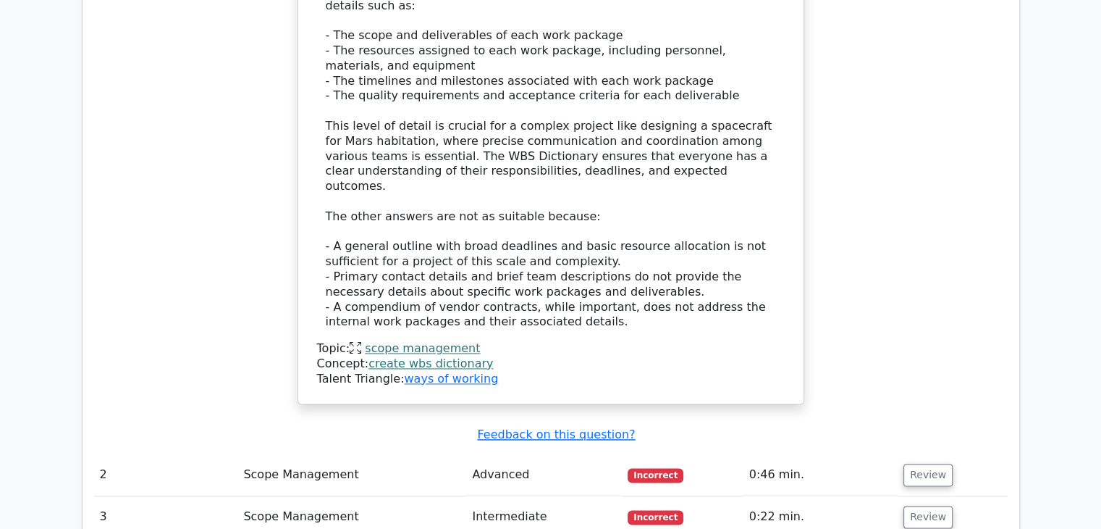
scroll to position [2172, 0]
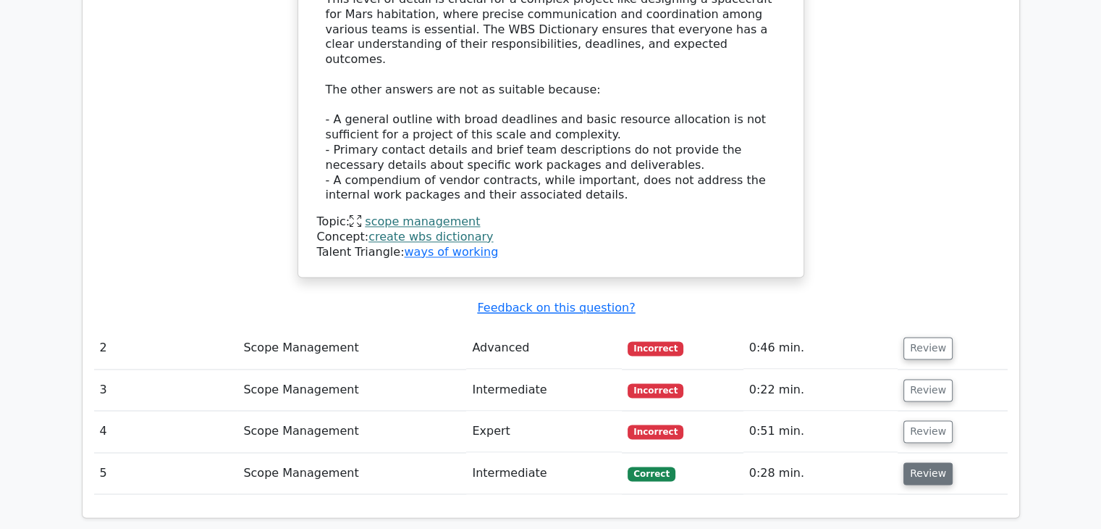
click at [911, 462] on button "Review" at bounding box center [928, 473] width 49 height 22
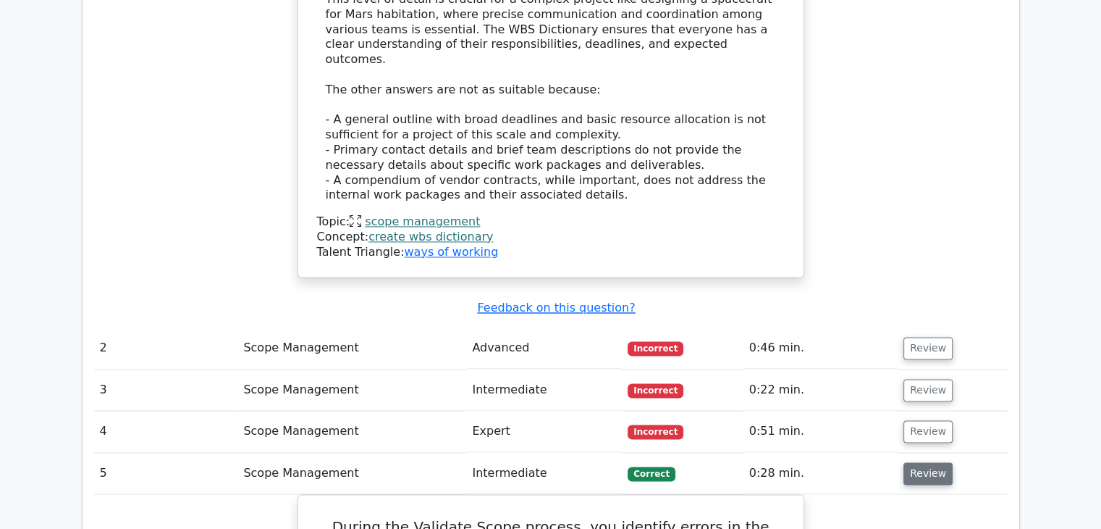
click at [910, 462] on button "Review" at bounding box center [928, 473] width 49 height 22
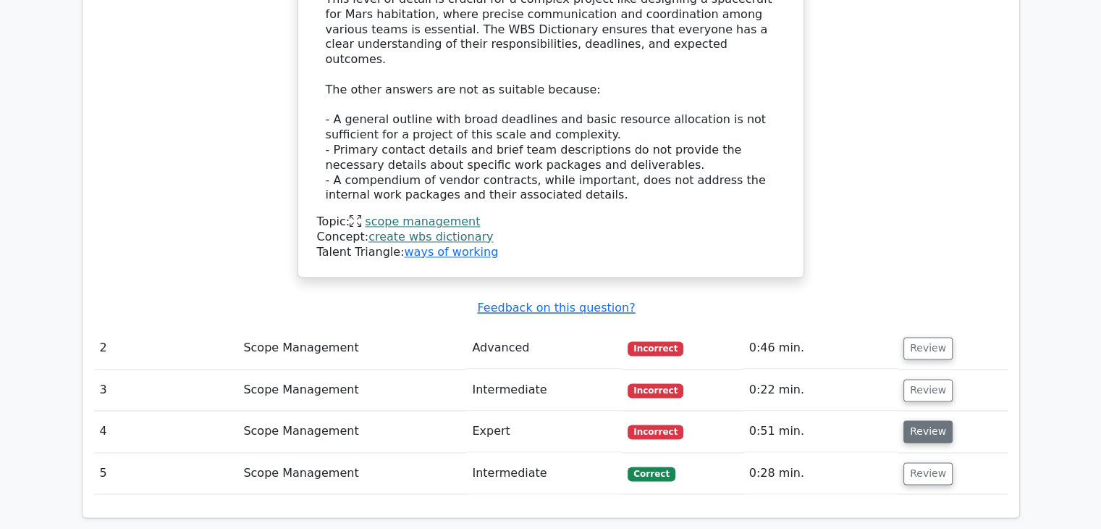
click at [910, 420] on button "Review" at bounding box center [928, 431] width 49 height 22
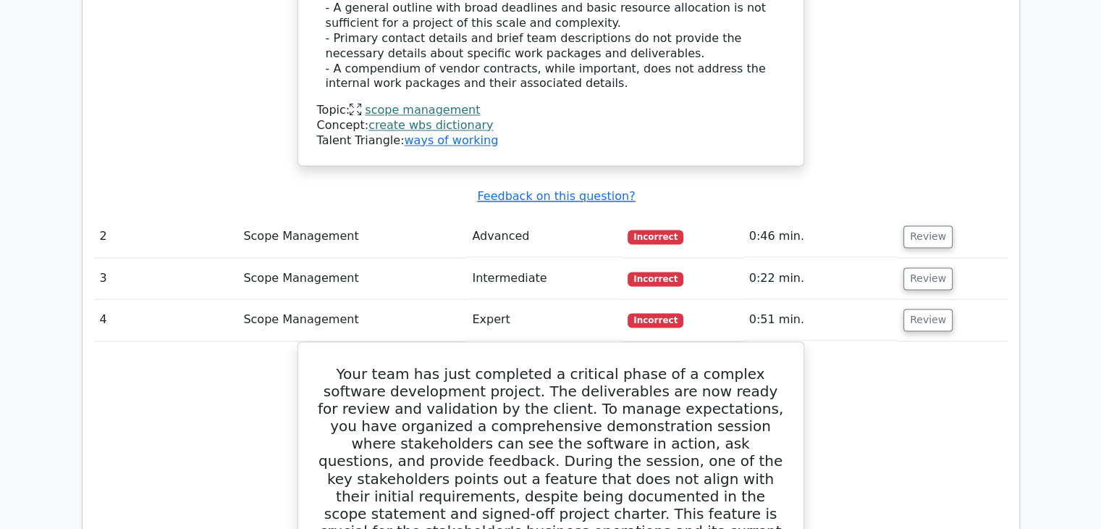
scroll to position [2245, 0]
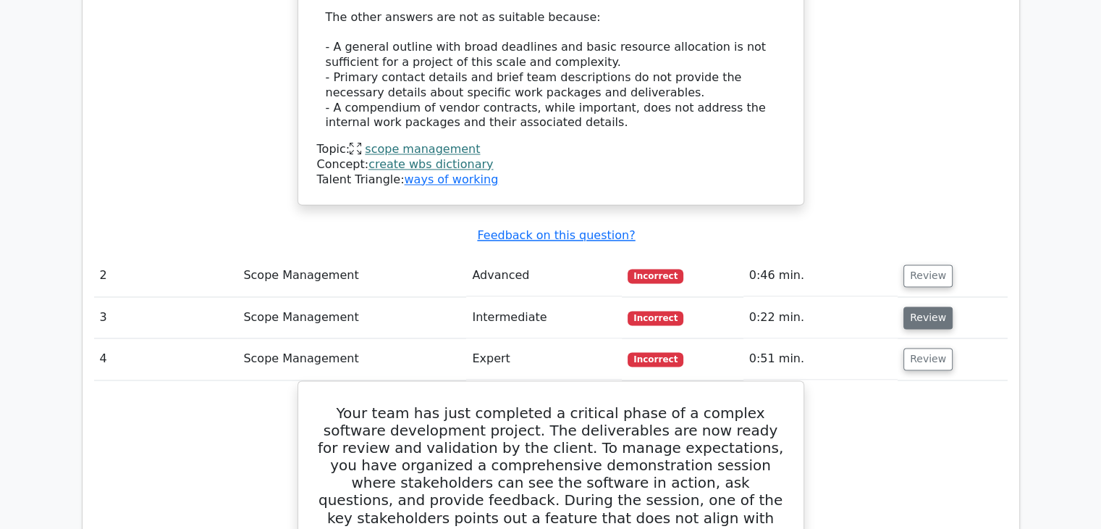
click at [912, 306] on button "Review" at bounding box center [928, 317] width 49 height 22
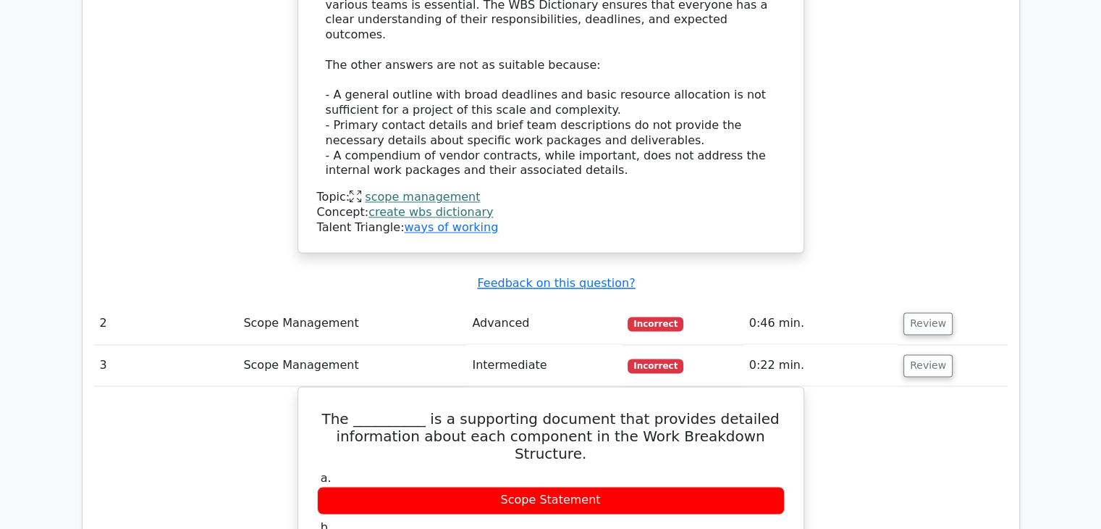
scroll to position [2172, 0]
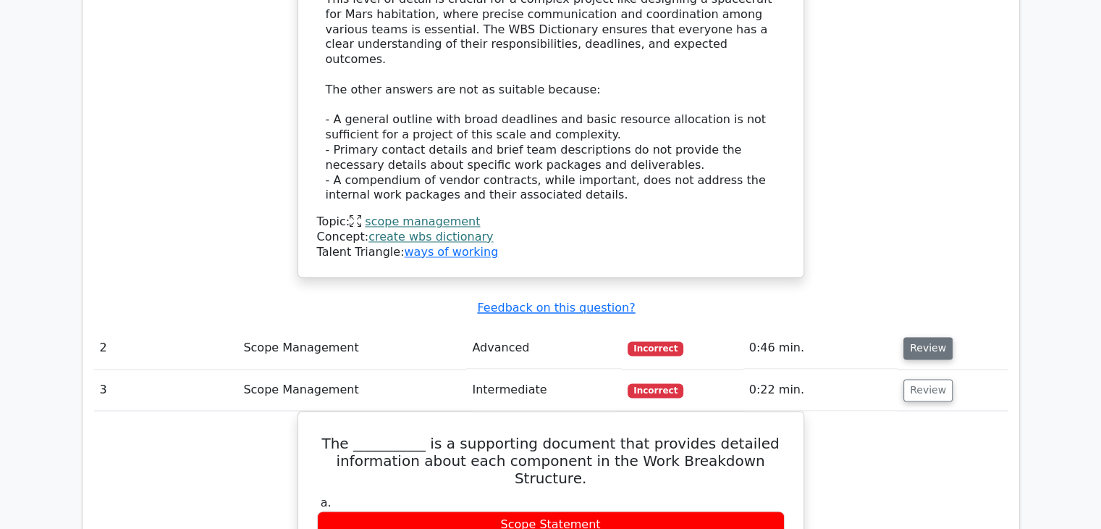
click at [919, 337] on button "Review" at bounding box center [928, 348] width 49 height 22
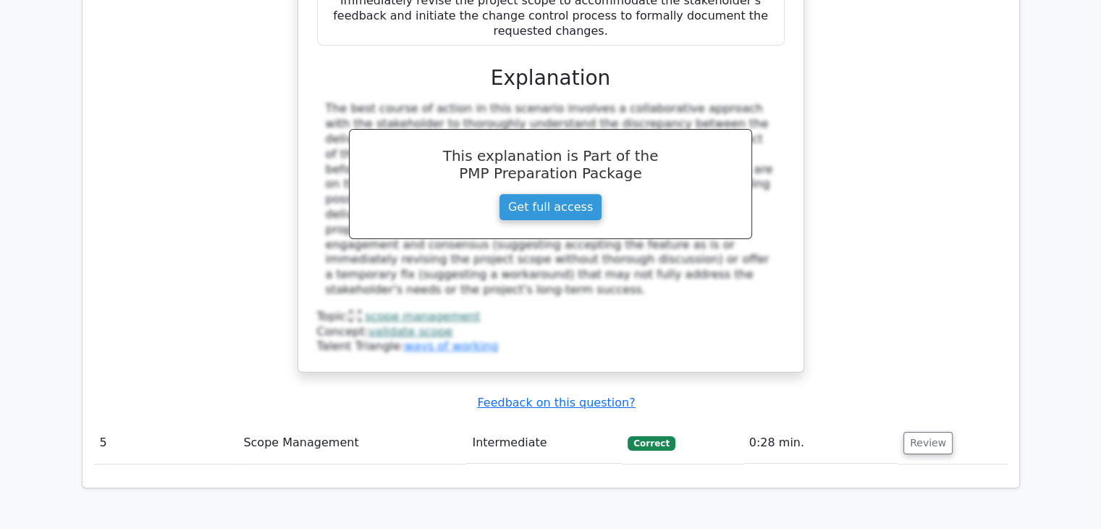
scroll to position [5313, 0]
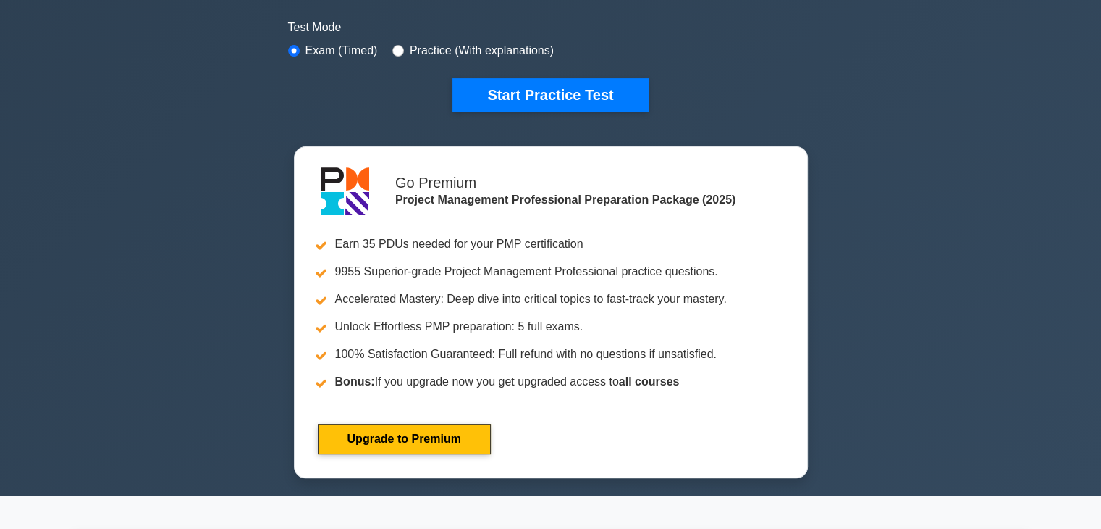
scroll to position [217, 0]
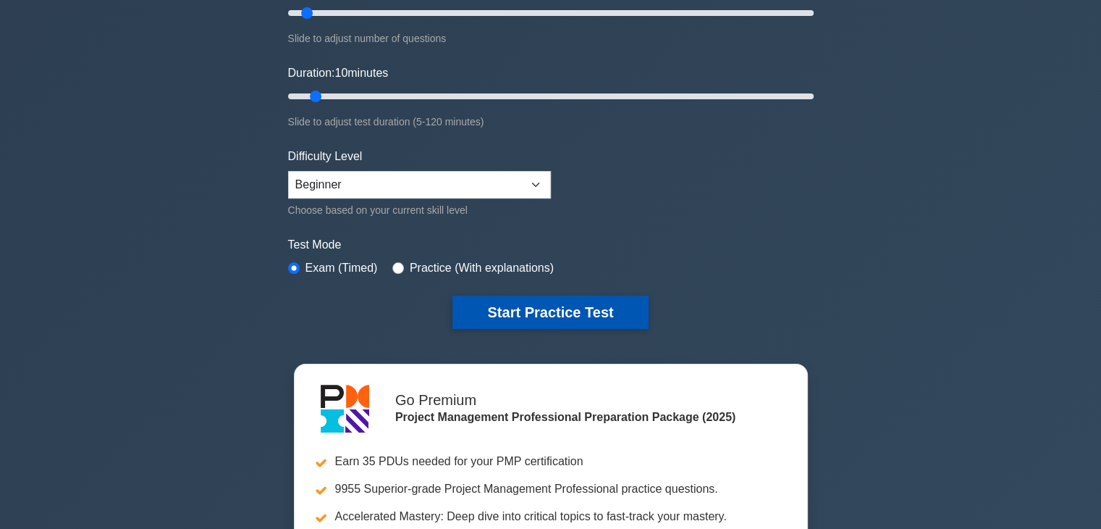
click at [539, 311] on button "Start Practice Test" at bounding box center [550, 311] width 195 height 33
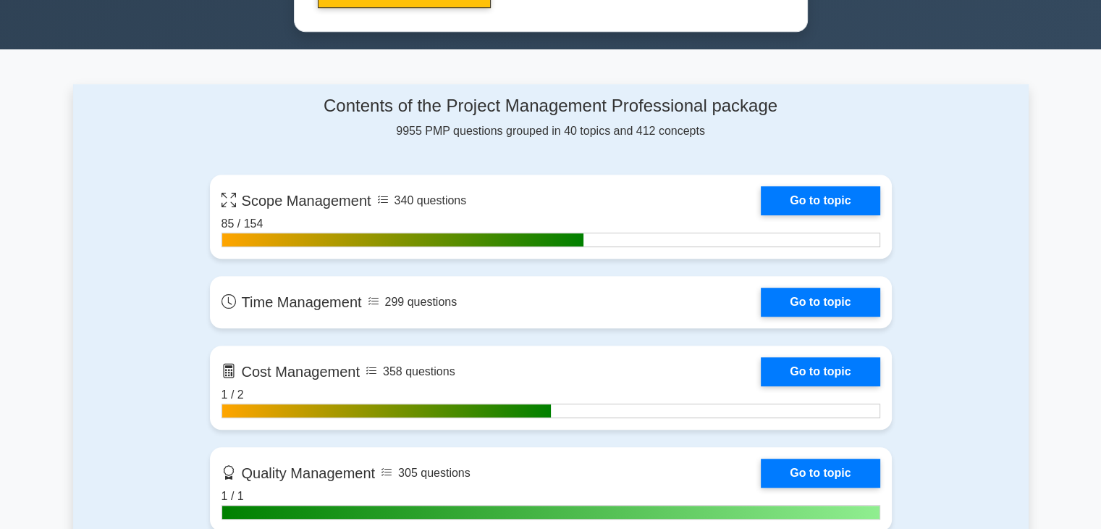
scroll to position [941, 0]
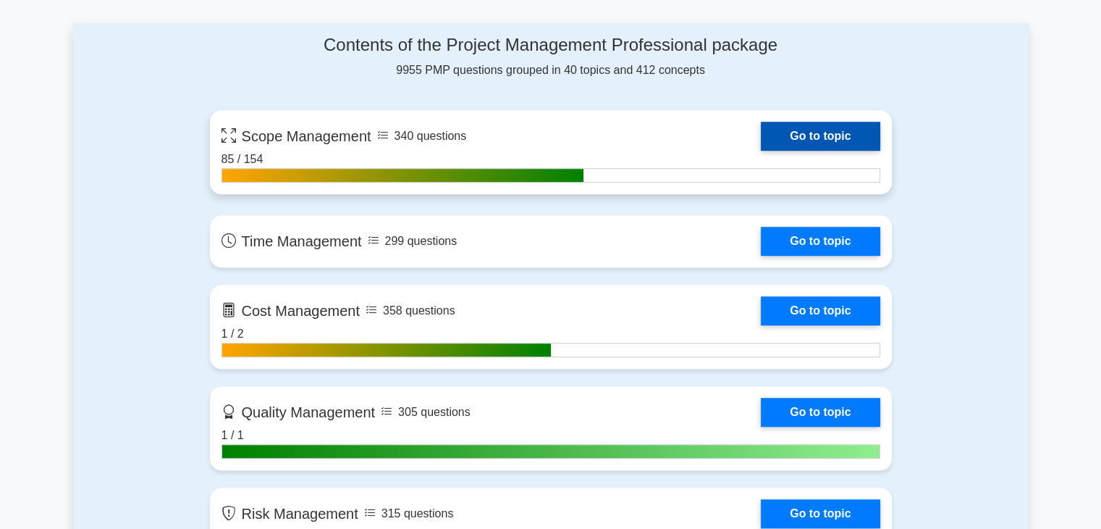
click at [798, 132] on link "Go to topic" at bounding box center [820, 136] width 119 height 29
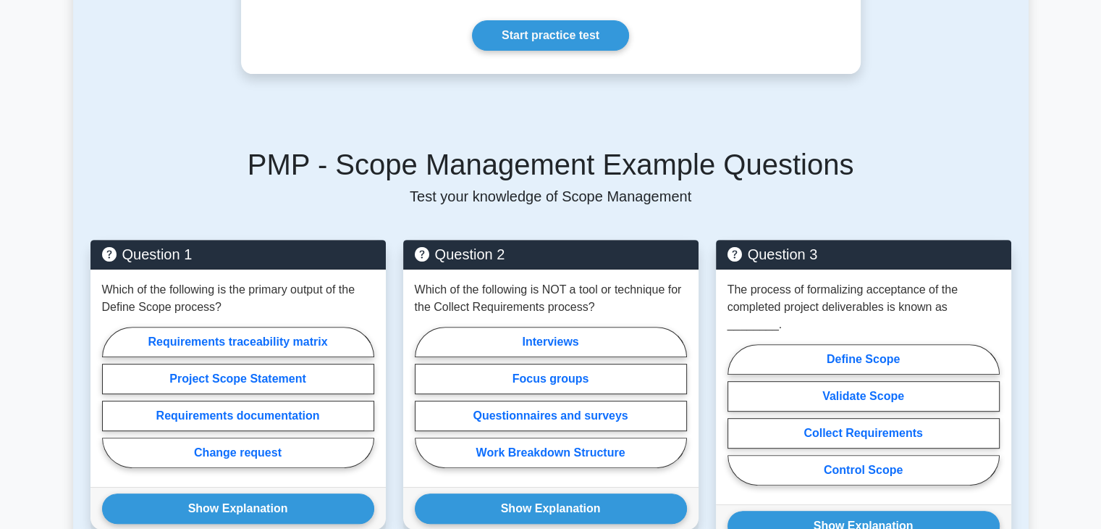
scroll to position [507, 0]
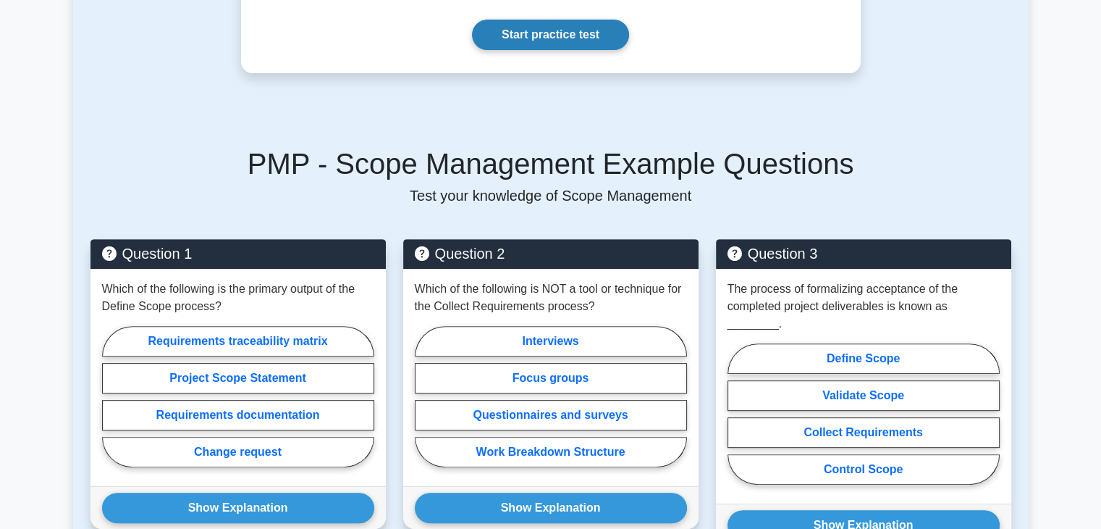
click at [528, 20] on link "Start practice test" at bounding box center [550, 35] width 157 height 30
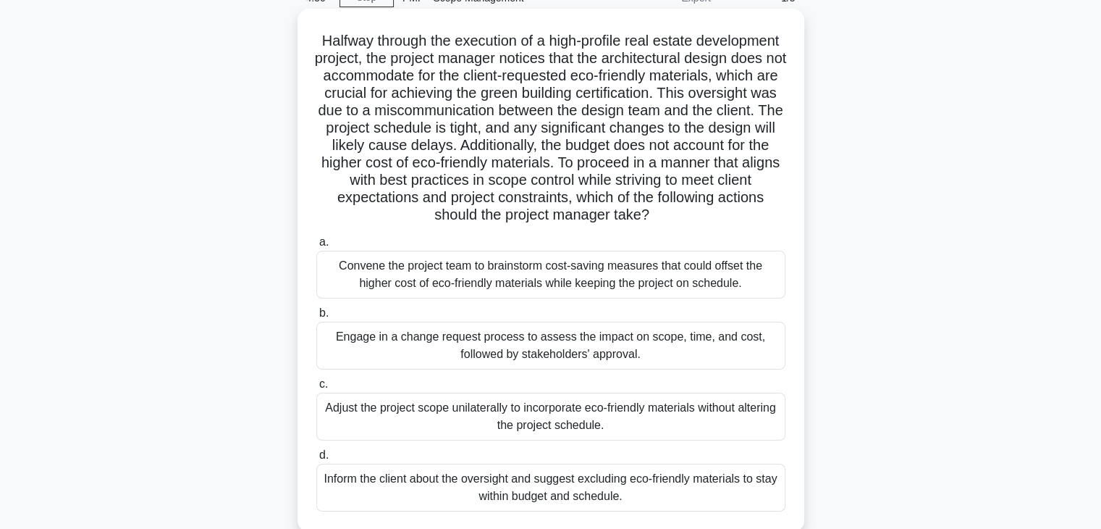
scroll to position [145, 0]
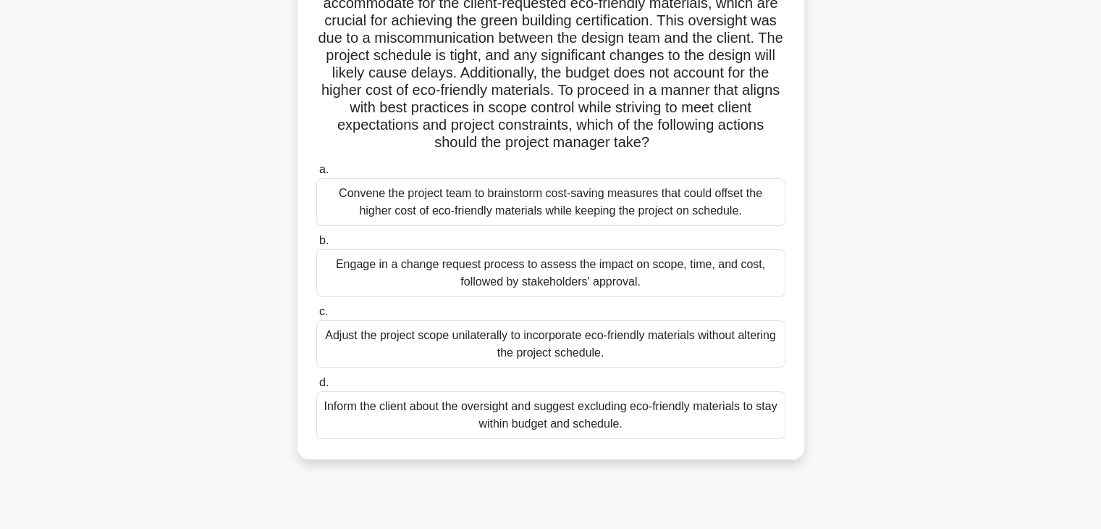
click at [504, 293] on div "Engage in a change request process to assess the impact on scope, time, and cos…" at bounding box center [550, 273] width 469 height 48
click at [316, 245] on input "b. Engage in a change request process to assess the impact on scope, time, and …" at bounding box center [316, 240] width 0 height 9
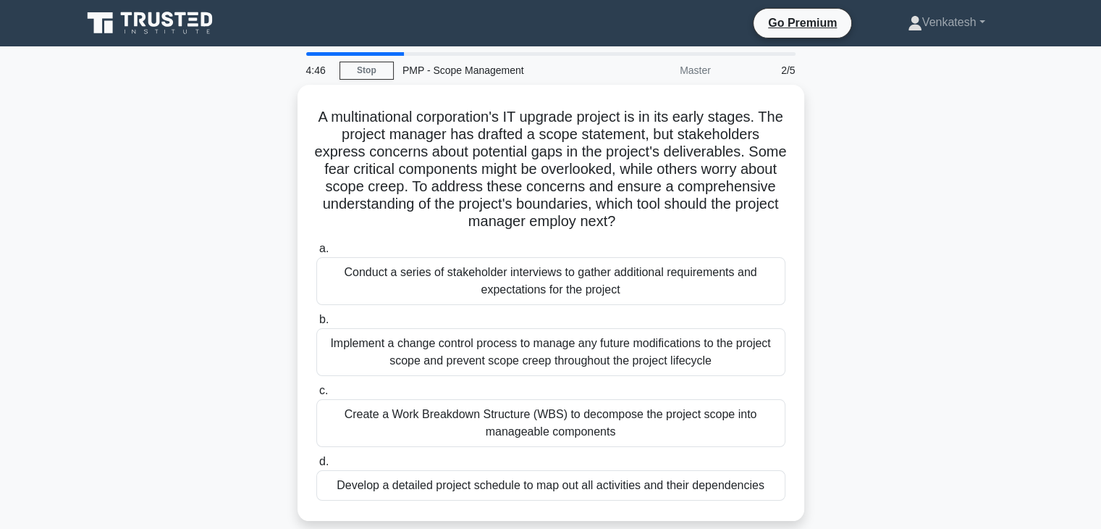
scroll to position [0, 0]
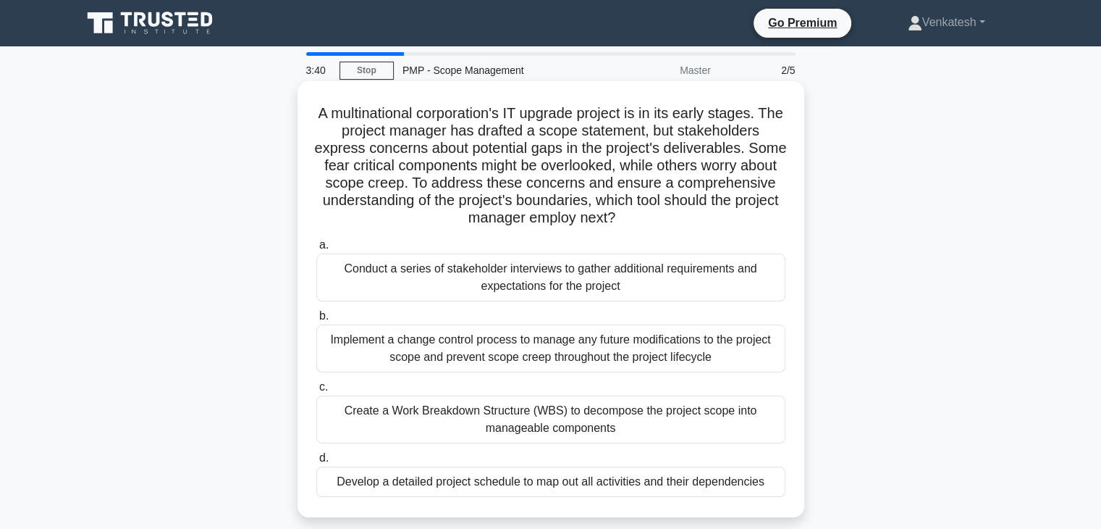
click at [525, 353] on div "Implement a change control process to manage any future modifications to the pr…" at bounding box center [550, 348] width 469 height 48
click at [316, 321] on input "b. Implement a change control process to manage any future modifications to the…" at bounding box center [316, 315] width 0 height 9
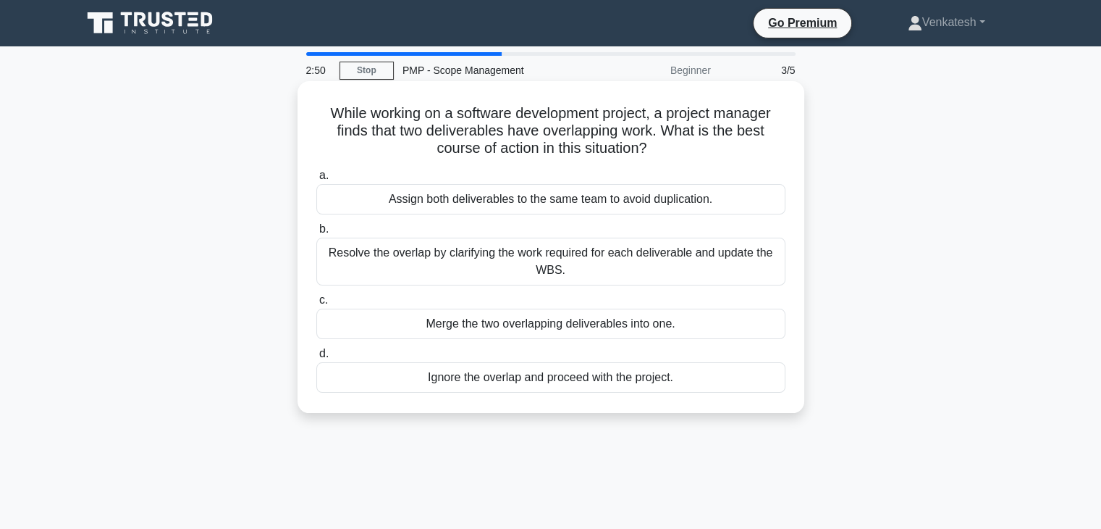
click at [462, 266] on div "Resolve the overlap by clarifying the work required for each deliverable and up…" at bounding box center [550, 261] width 469 height 48
click at [316, 234] on input "b. Resolve the overlap by clarifying the work required for each deliverable and…" at bounding box center [316, 228] width 0 height 9
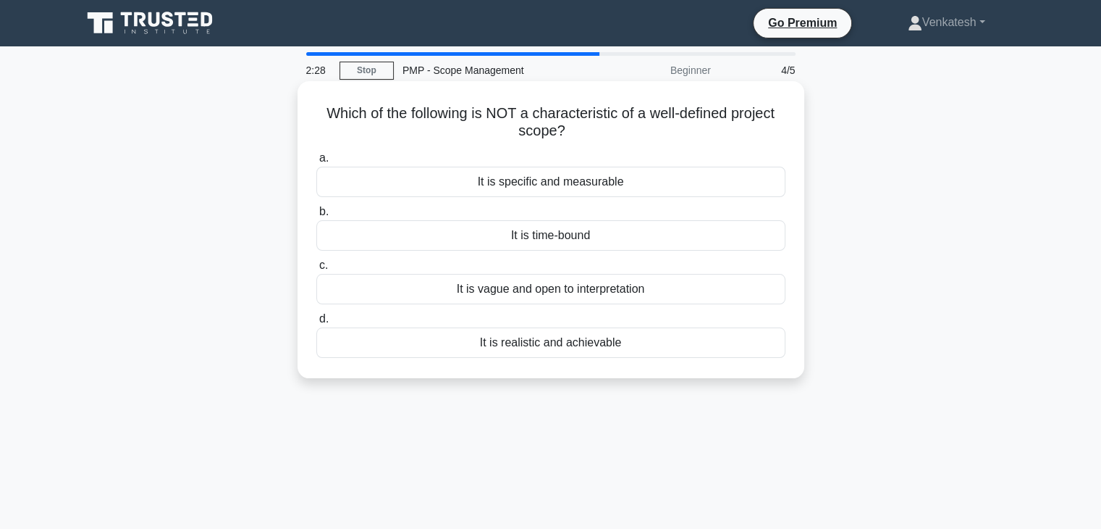
click at [527, 282] on div "It is vague and open to interpretation" at bounding box center [550, 289] width 469 height 30
click at [316, 270] on input "c. It is vague and open to interpretation" at bounding box center [316, 265] width 0 height 9
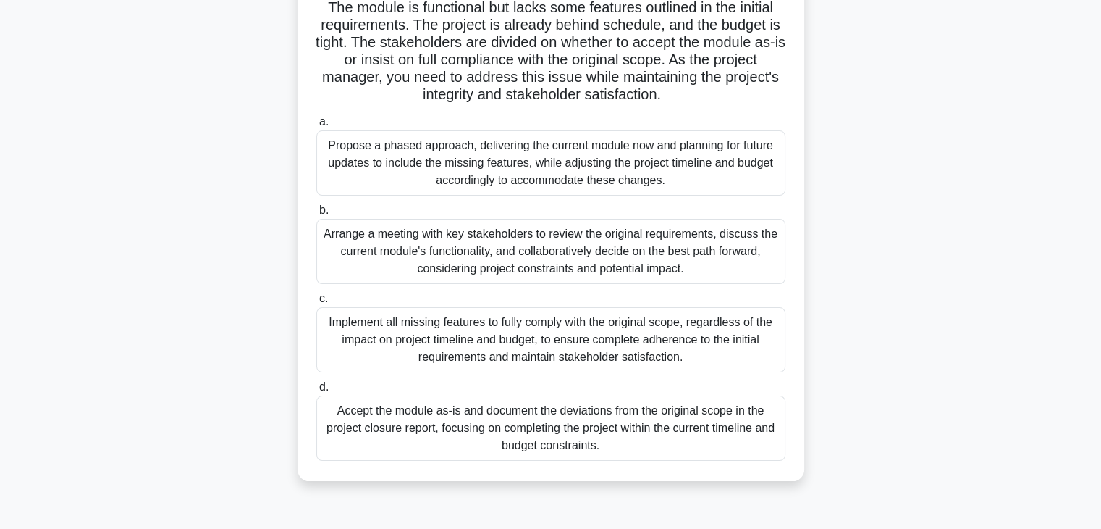
scroll to position [145, 0]
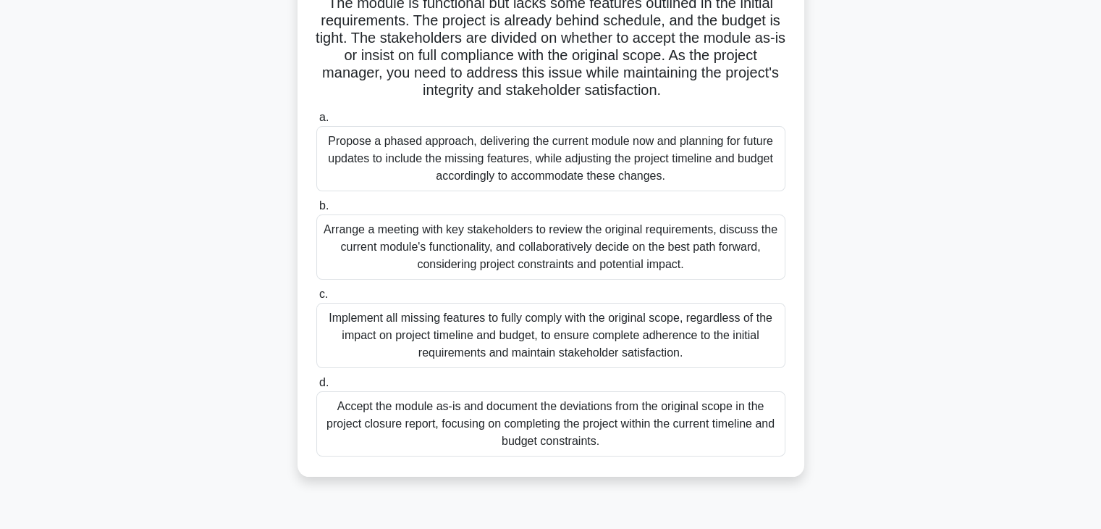
click at [673, 266] on div "Arrange a meeting with key stakeholders to review the original requirements, di…" at bounding box center [550, 246] width 469 height 65
click at [549, 264] on div "Arrange a meeting with key stakeholders to review the original requirements, di…" at bounding box center [550, 246] width 469 height 65
click at [316, 211] on input "b. Arrange a meeting with key stakeholders to review the original requirements,…" at bounding box center [316, 205] width 0 height 9
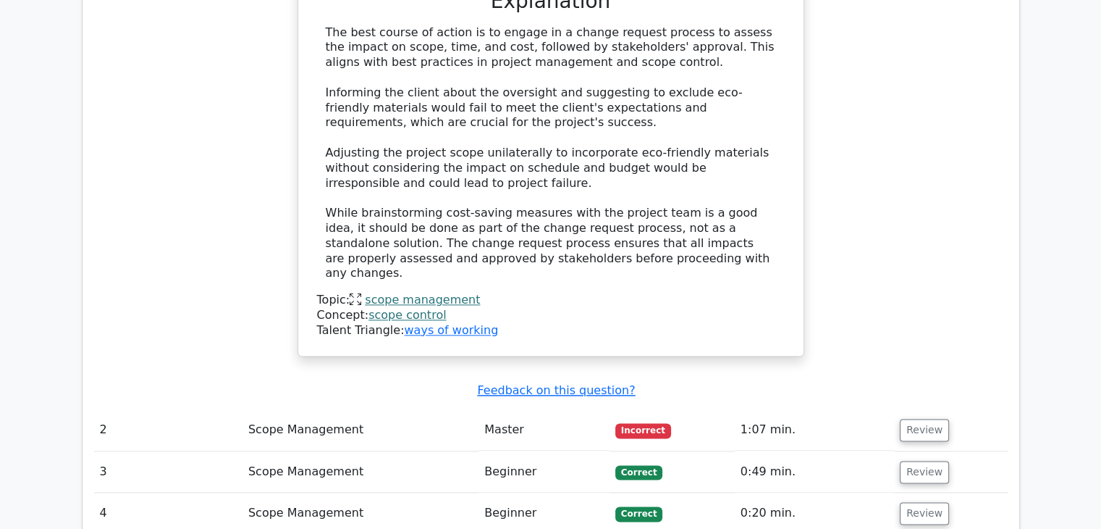
scroll to position [1738, 0]
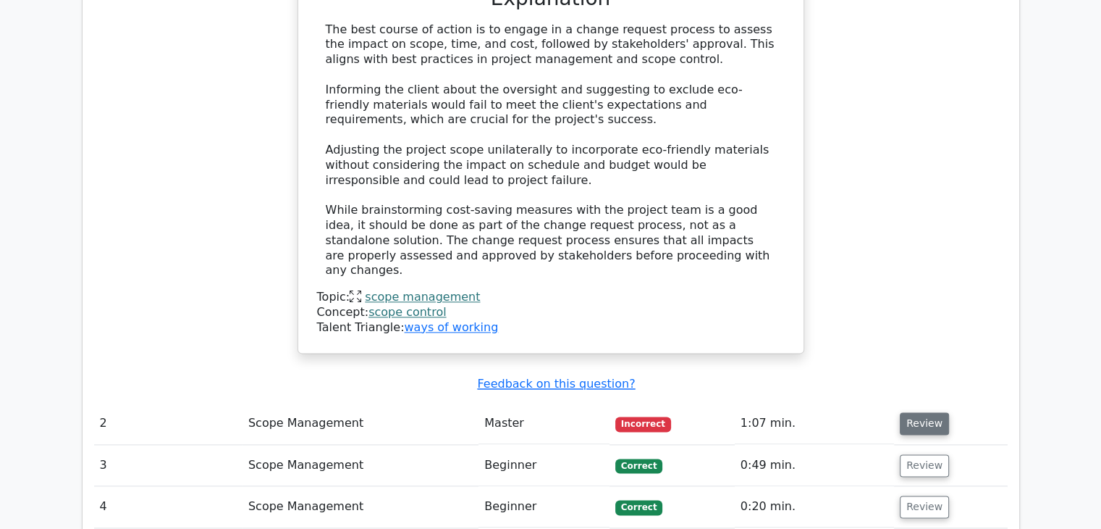
click at [930, 412] on button "Review" at bounding box center [924, 423] width 49 height 22
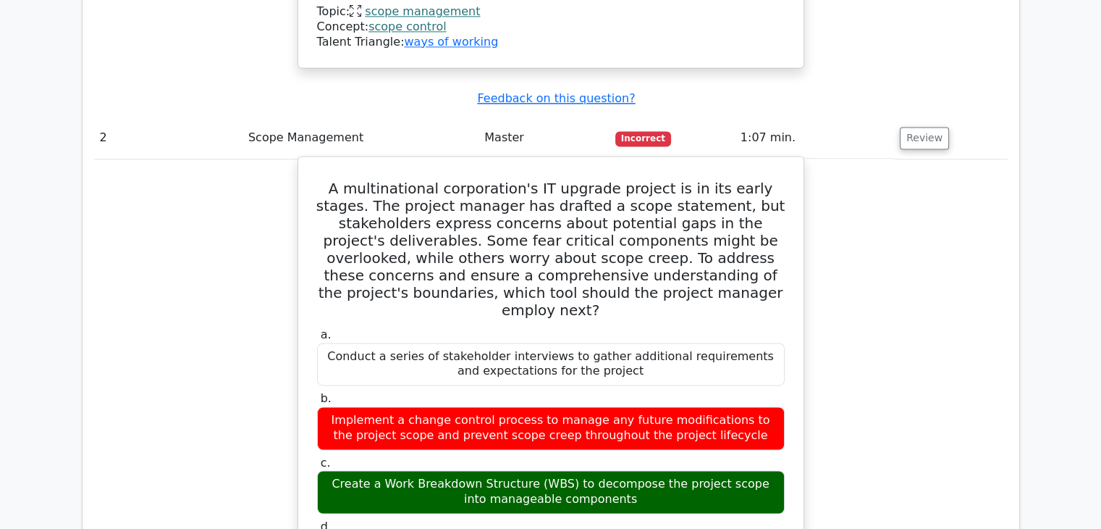
scroll to position [2027, 0]
